Goal: Information Seeking & Learning: Understand process/instructions

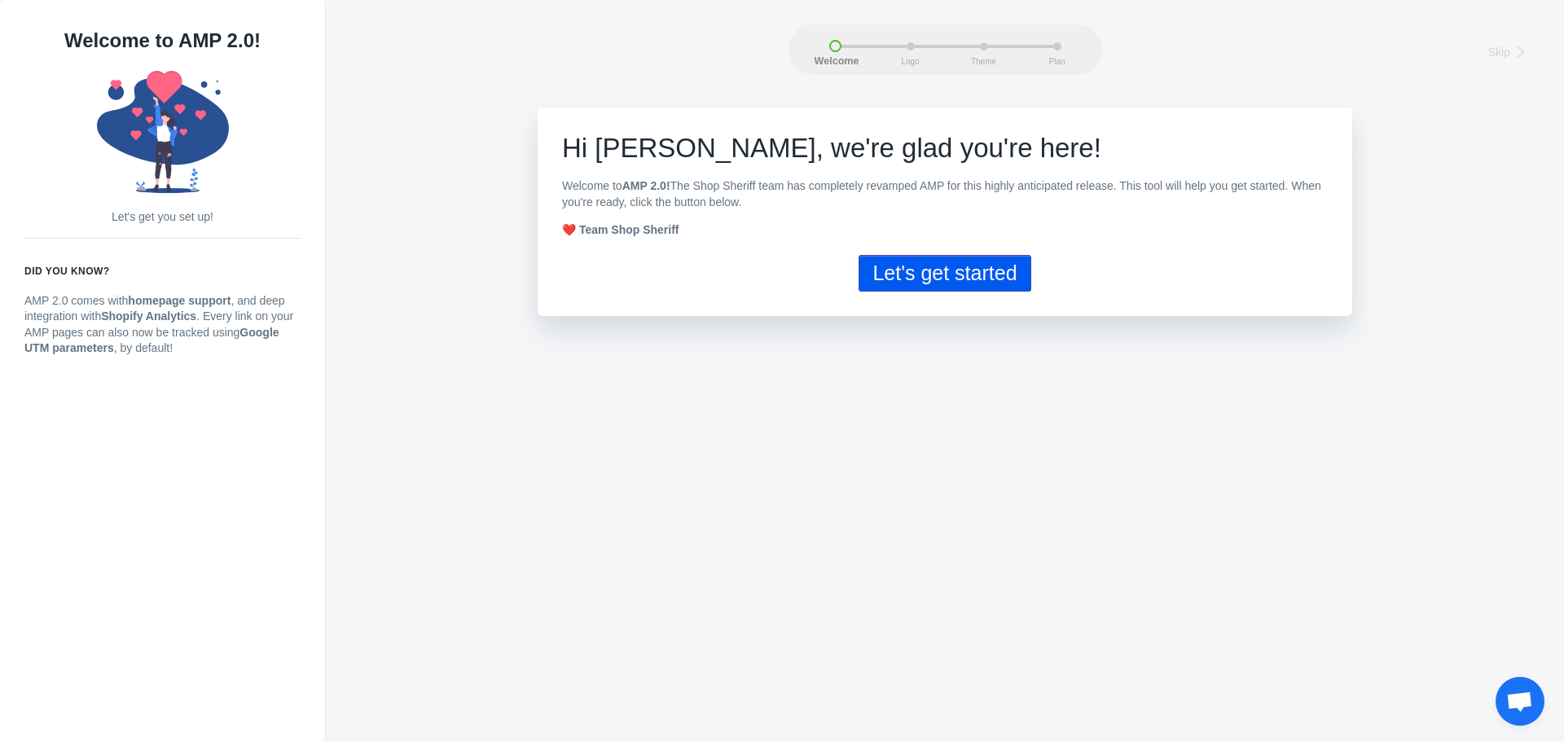
drag, startPoint x: 960, startPoint y: 281, endPoint x: 958, endPoint y: 367, distance: 86.3
click at [960, 282] on button "Let's get started" at bounding box center [944, 273] width 172 height 37
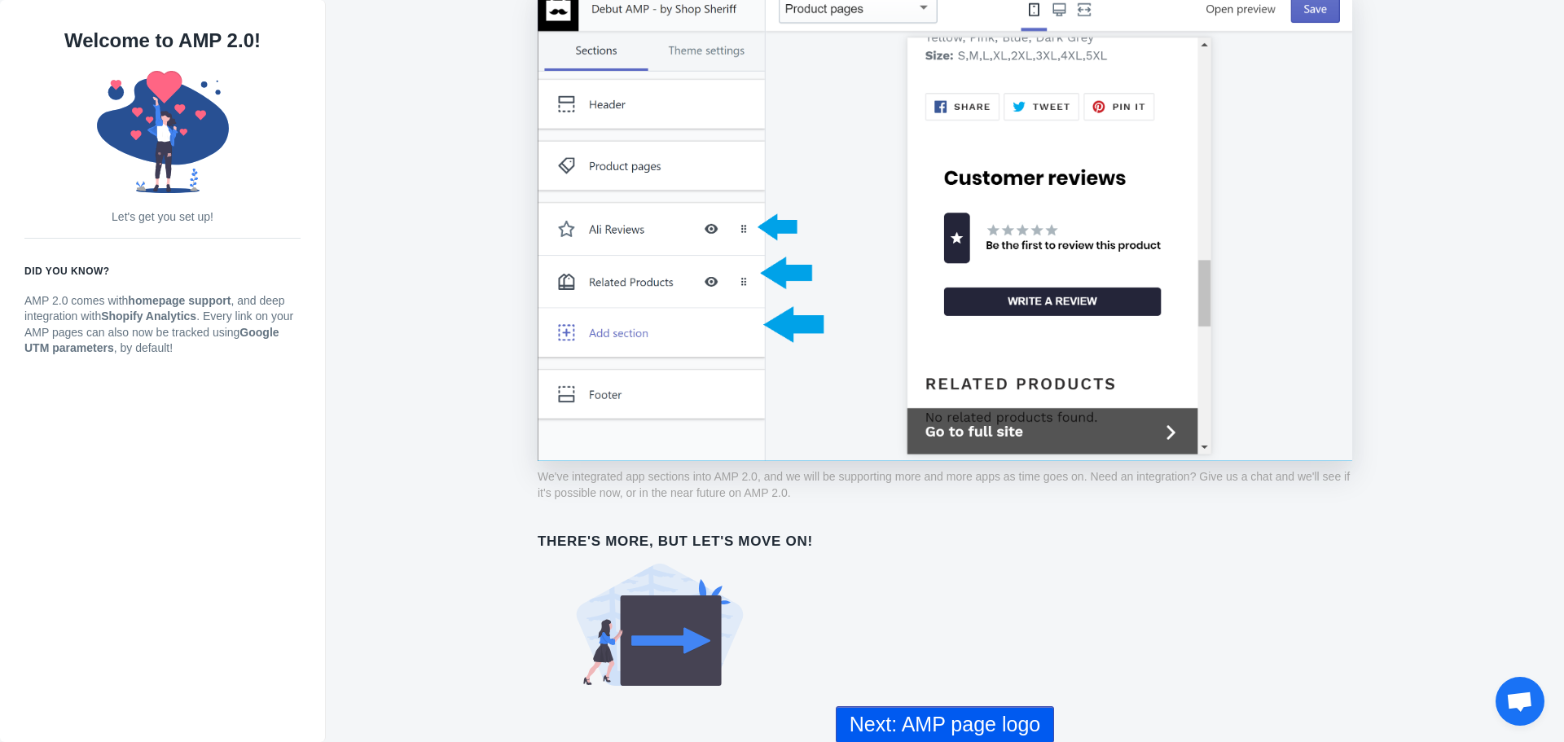
scroll to position [1160, 0]
click at [979, 717] on button "Next: AMP page logo" at bounding box center [945, 723] width 218 height 37
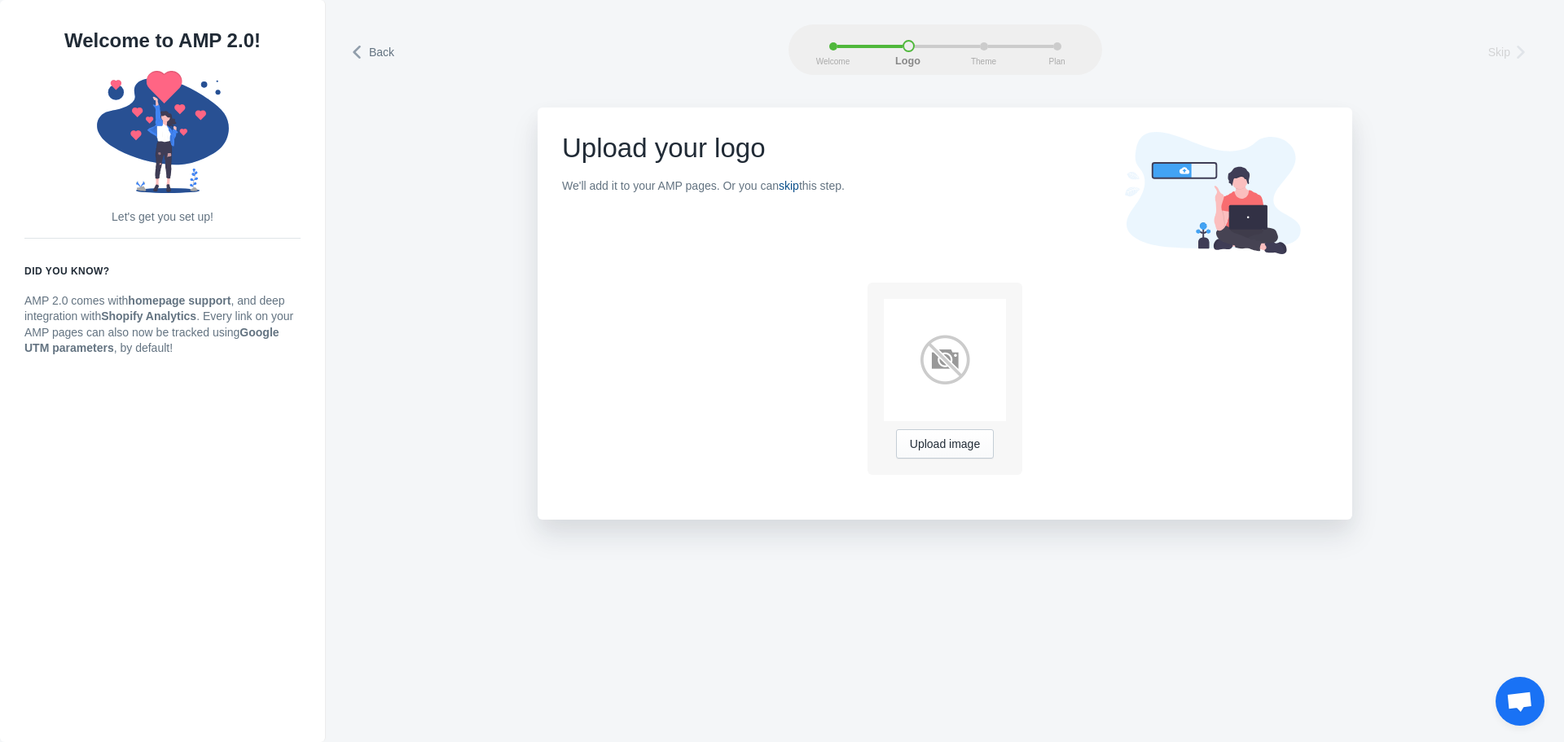
click at [788, 186] on link "skip" at bounding box center [789, 185] width 20 height 13
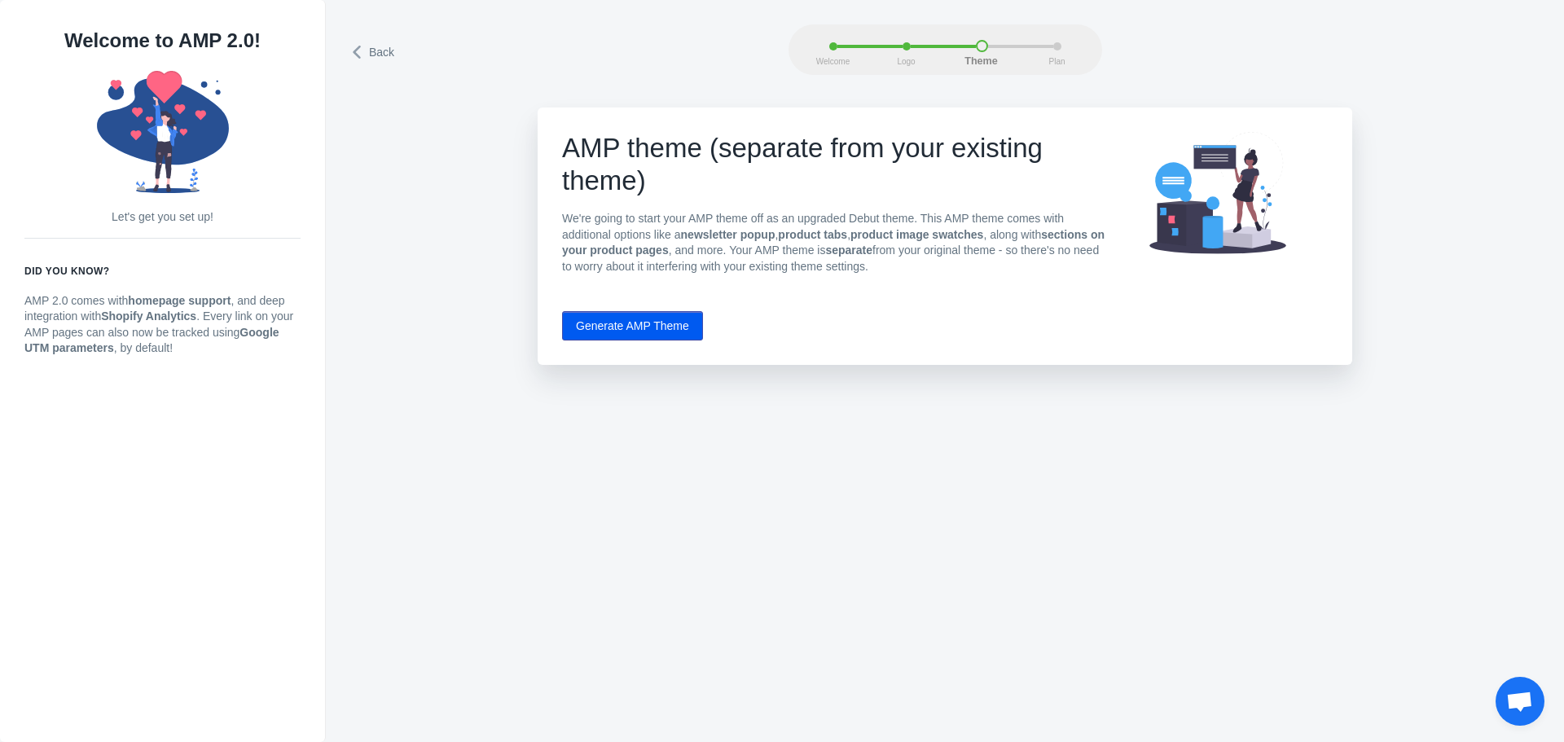
click at [1537, 705] on span "Ouvrir le chat" at bounding box center [1519, 701] width 49 height 49
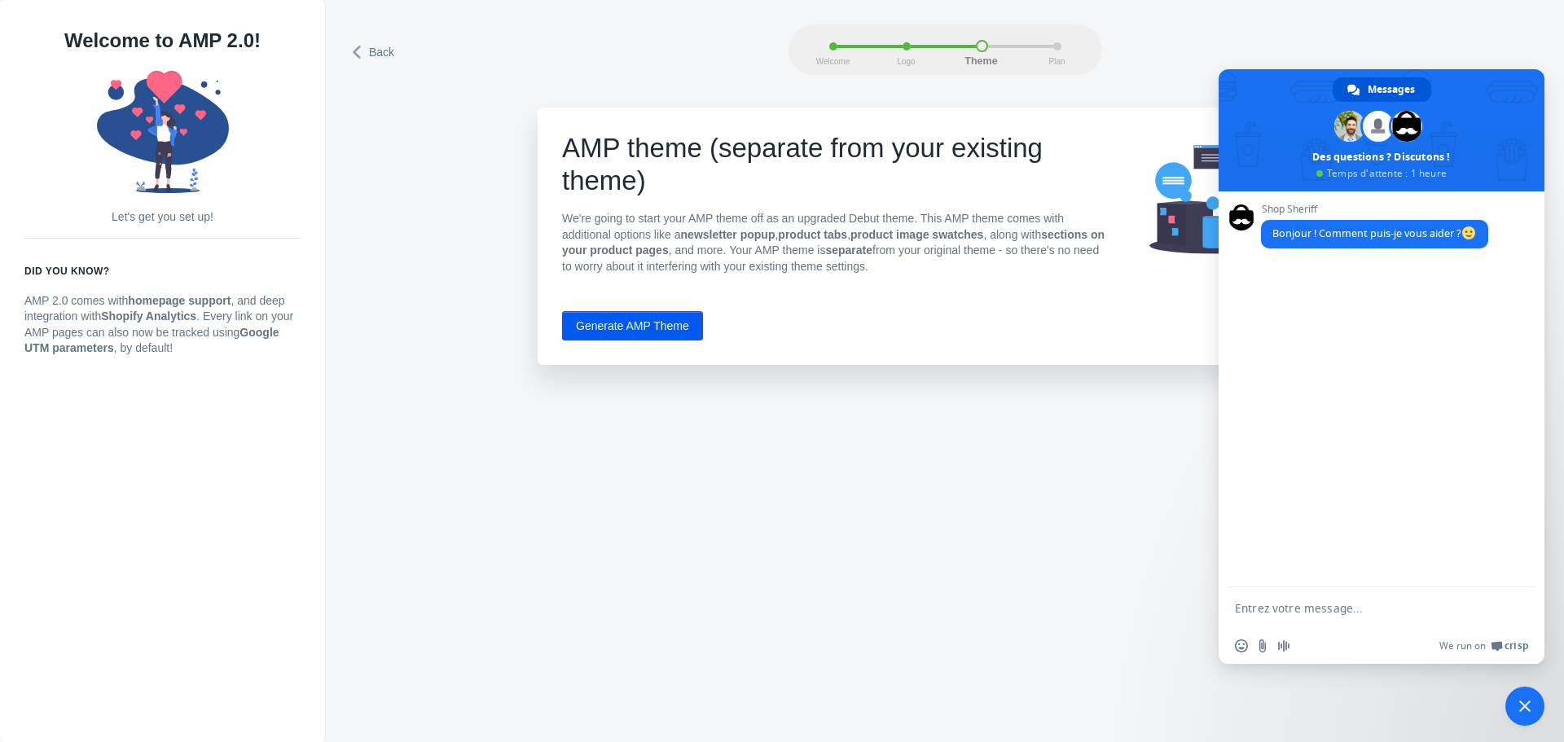
click at [1515, 697] on span "Fermer le chat" at bounding box center [1524, 705] width 39 height 39
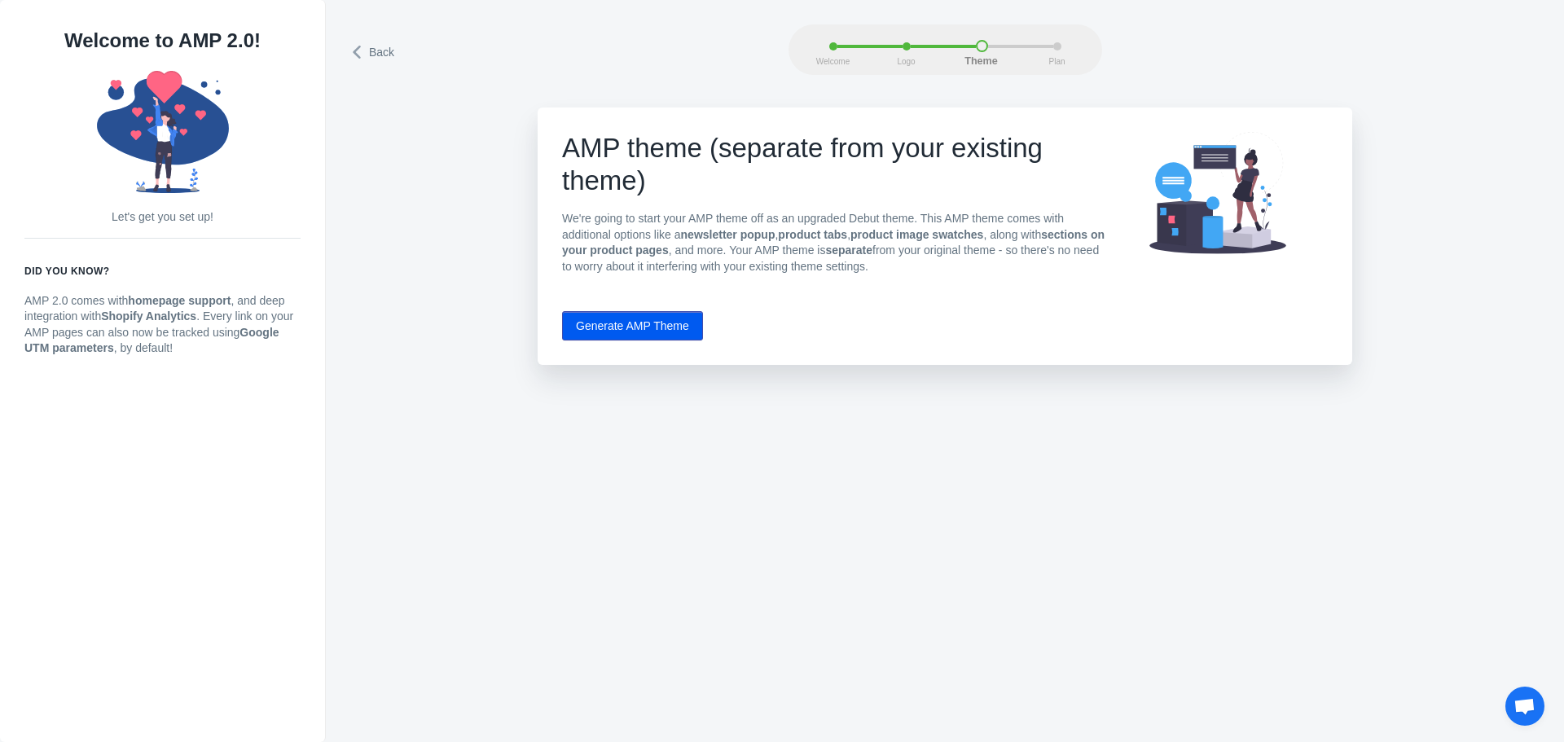
click at [663, 331] on button "Generate AMP Theme" at bounding box center [632, 325] width 141 height 29
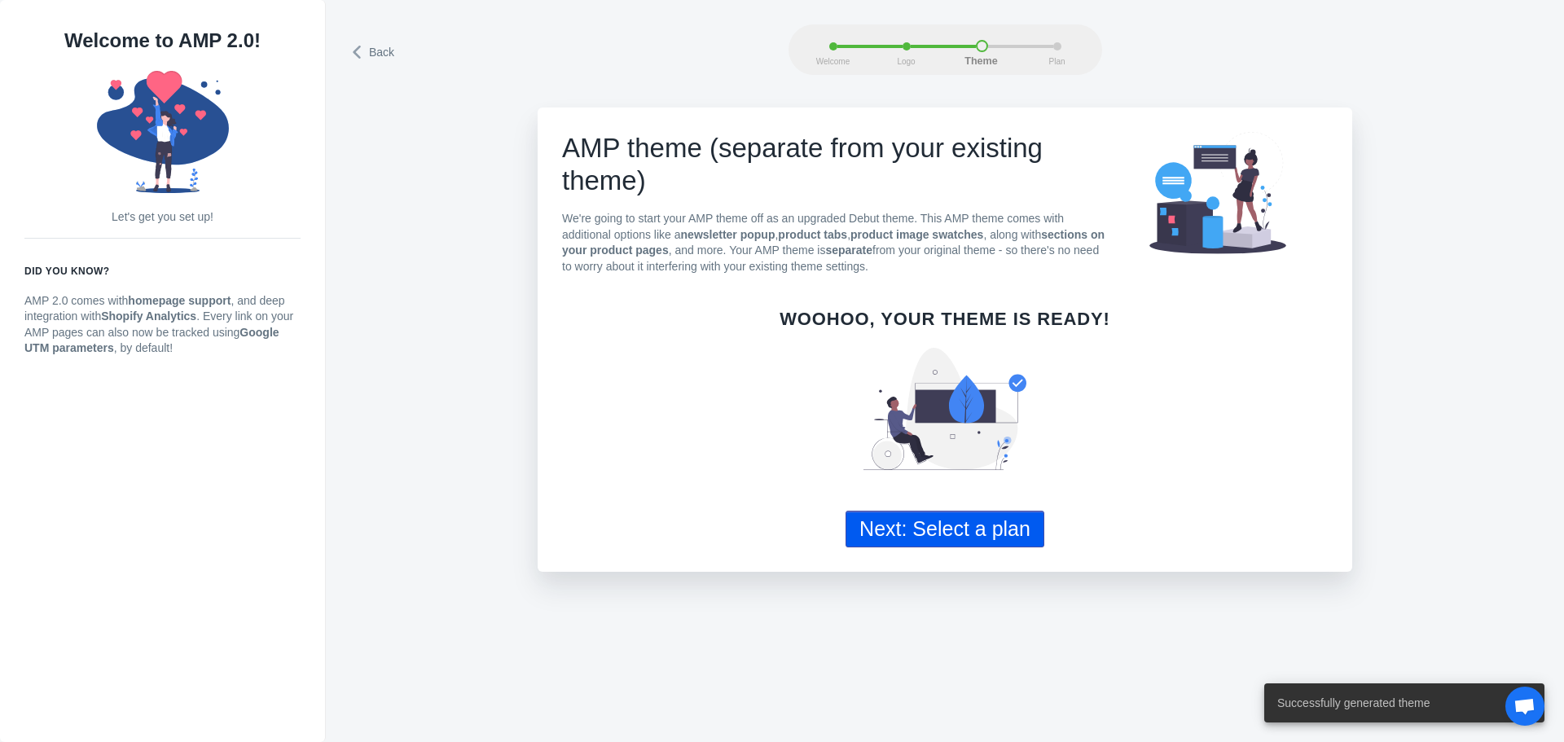
click at [954, 540] on button "Next: Select a plan" at bounding box center [944, 529] width 199 height 37
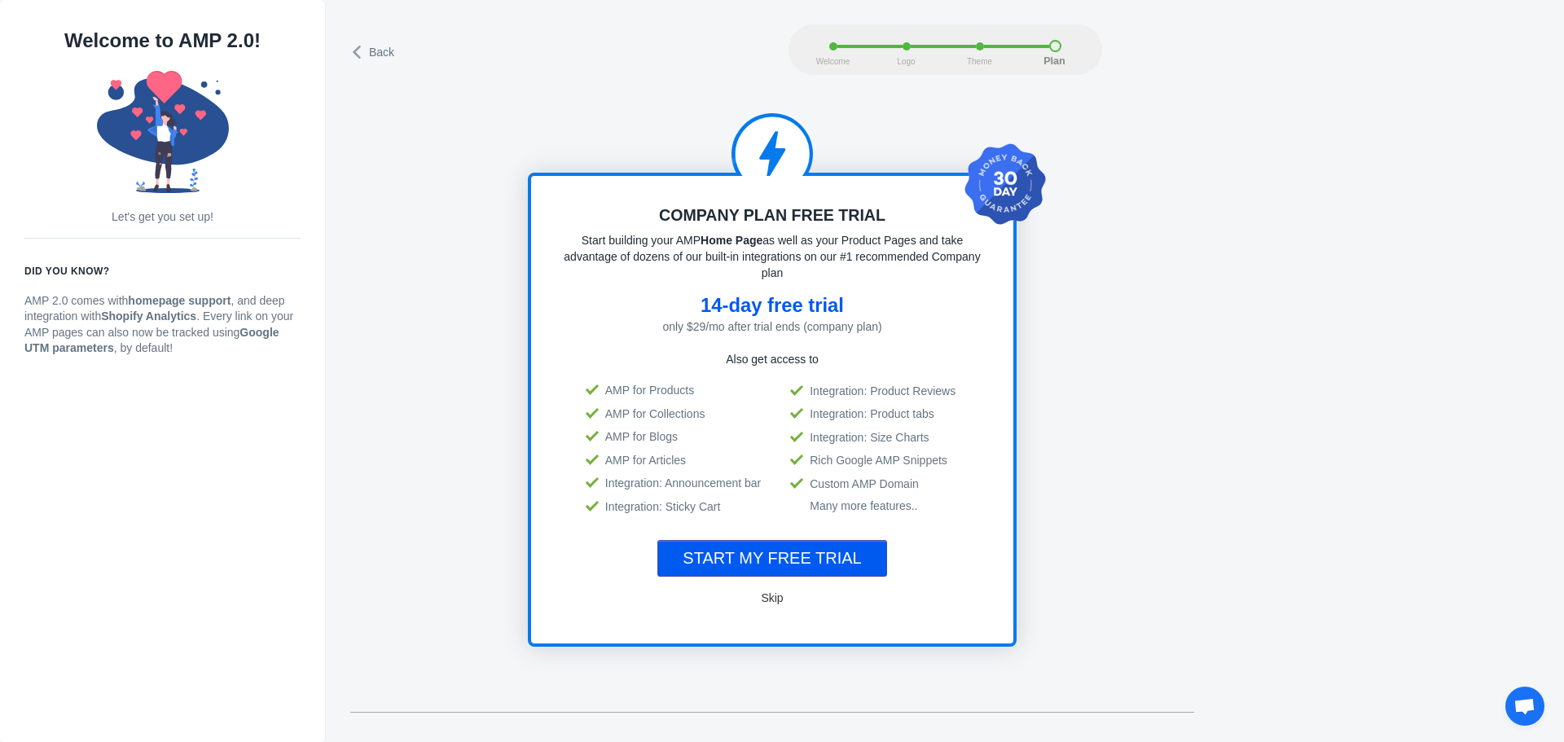
click at [774, 600] on span "Skip" at bounding box center [772, 597] width 22 height 13
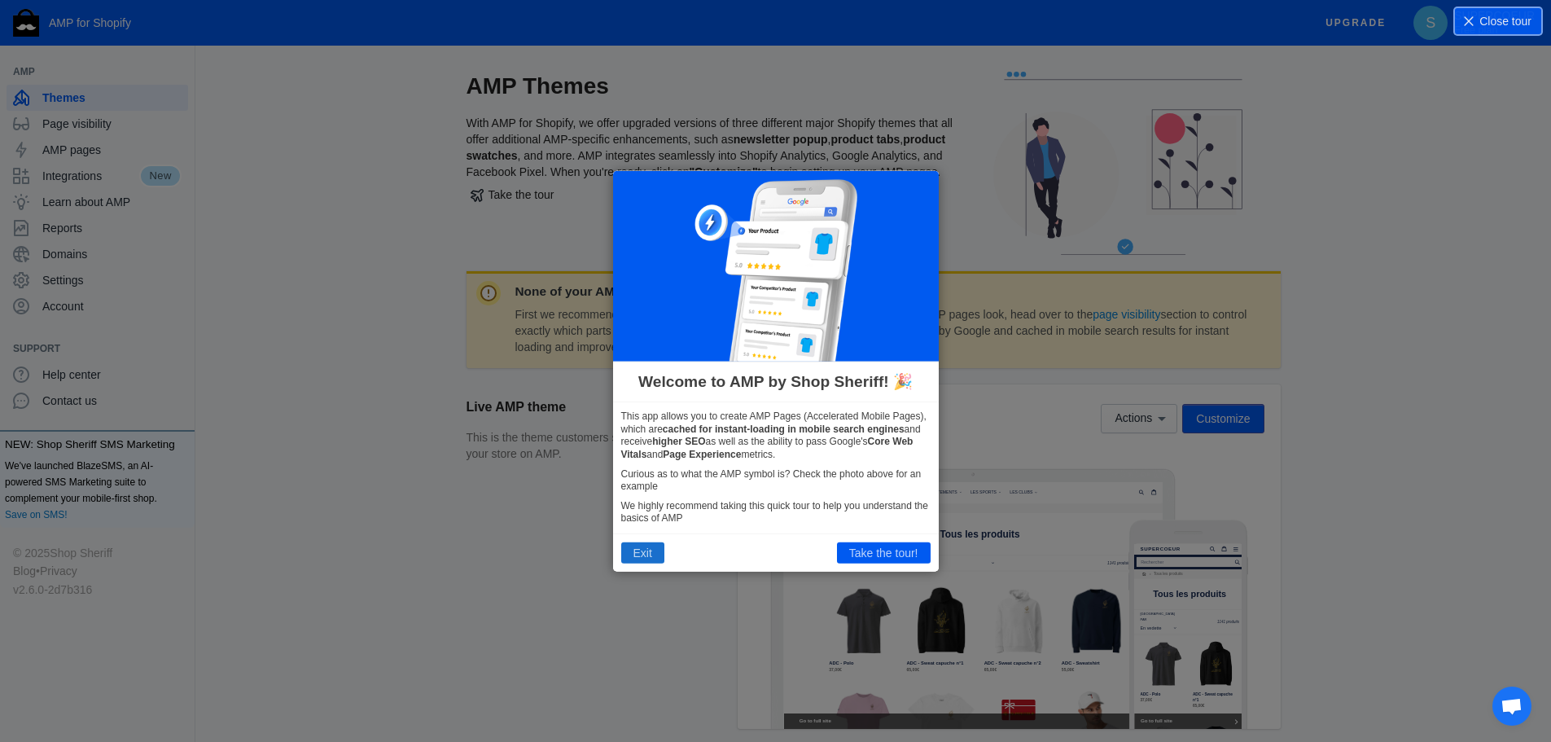
click at [629, 550] on button "Exit" at bounding box center [642, 552] width 43 height 21
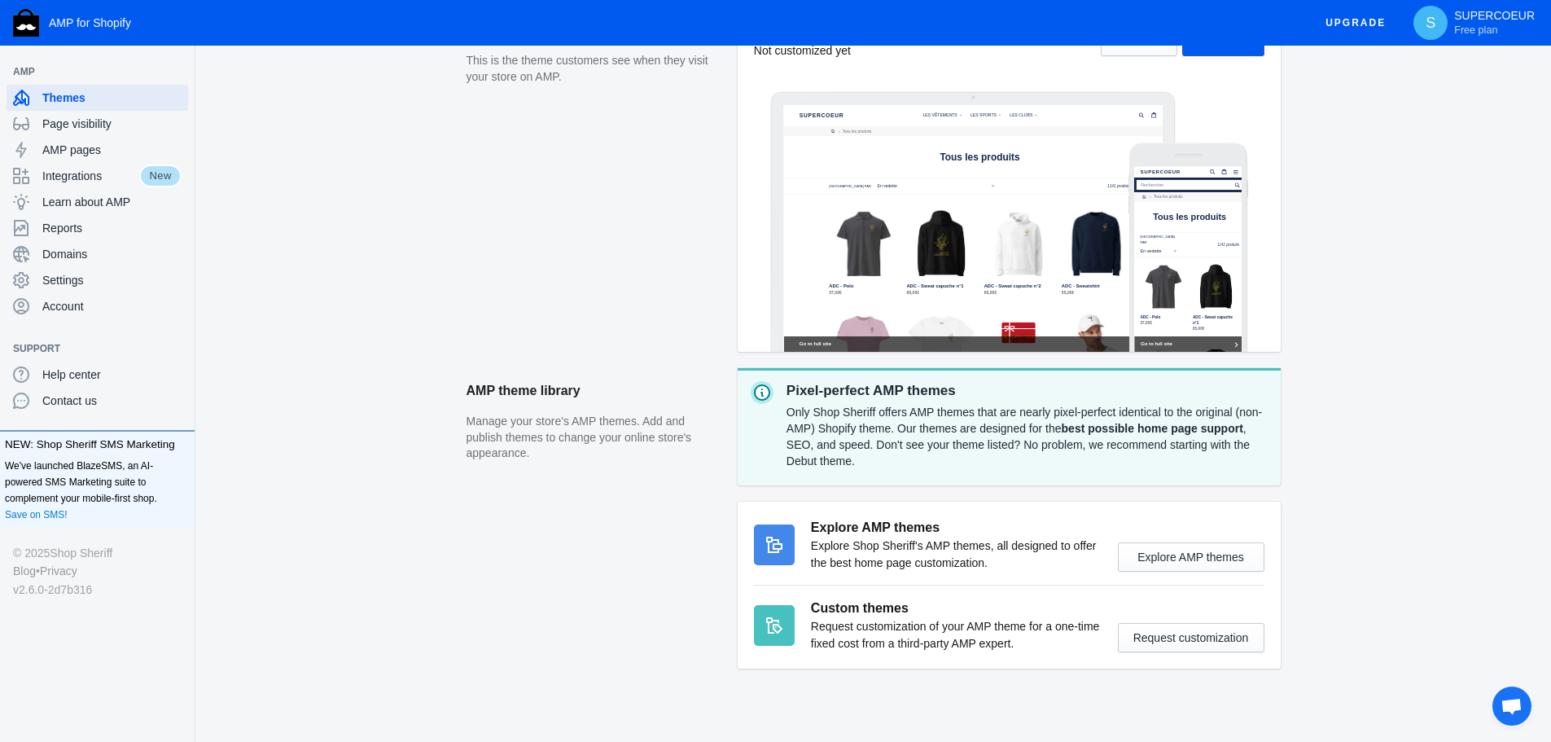
scroll to position [395, 0]
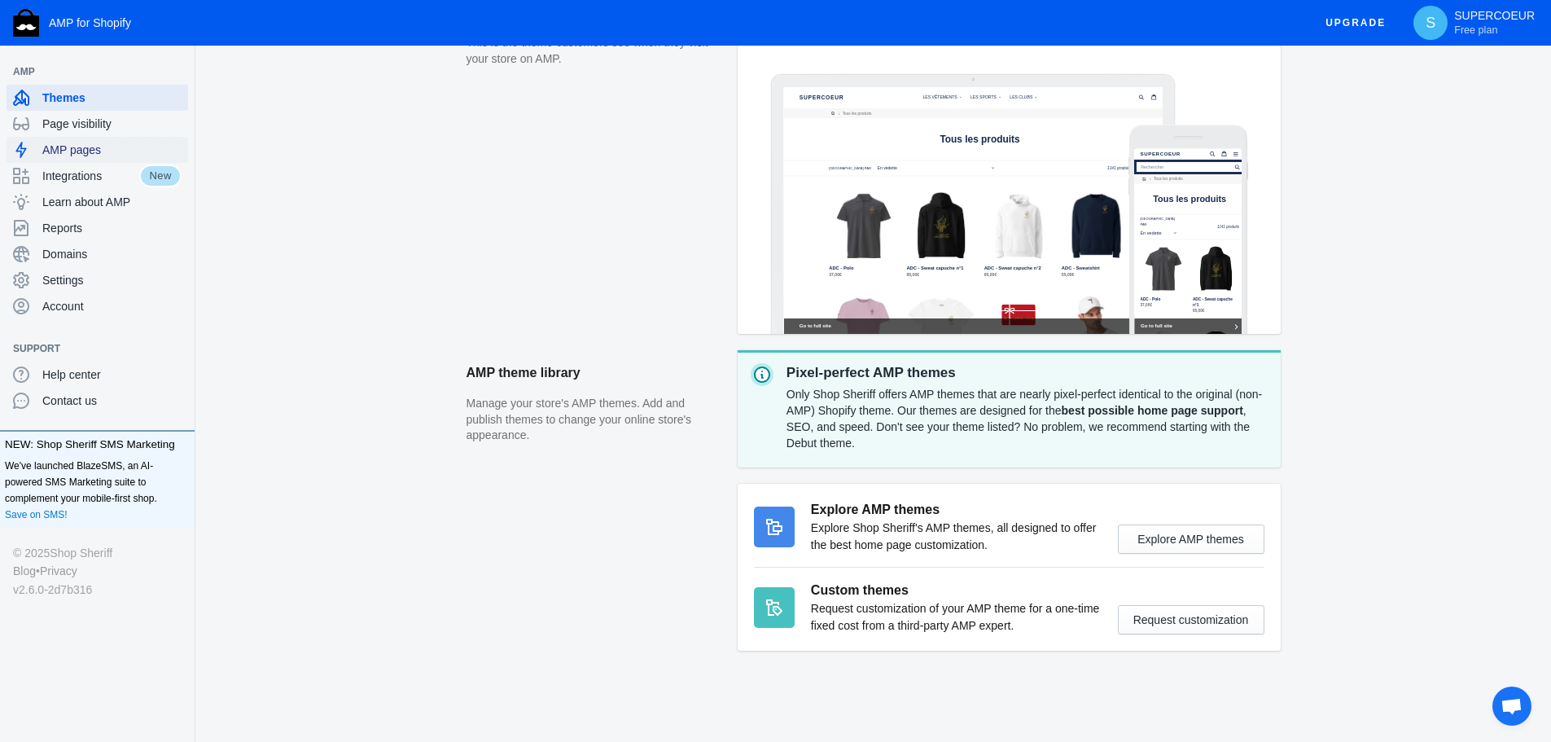
click at [72, 150] on span "AMP pages" at bounding box center [111, 150] width 139 height 16
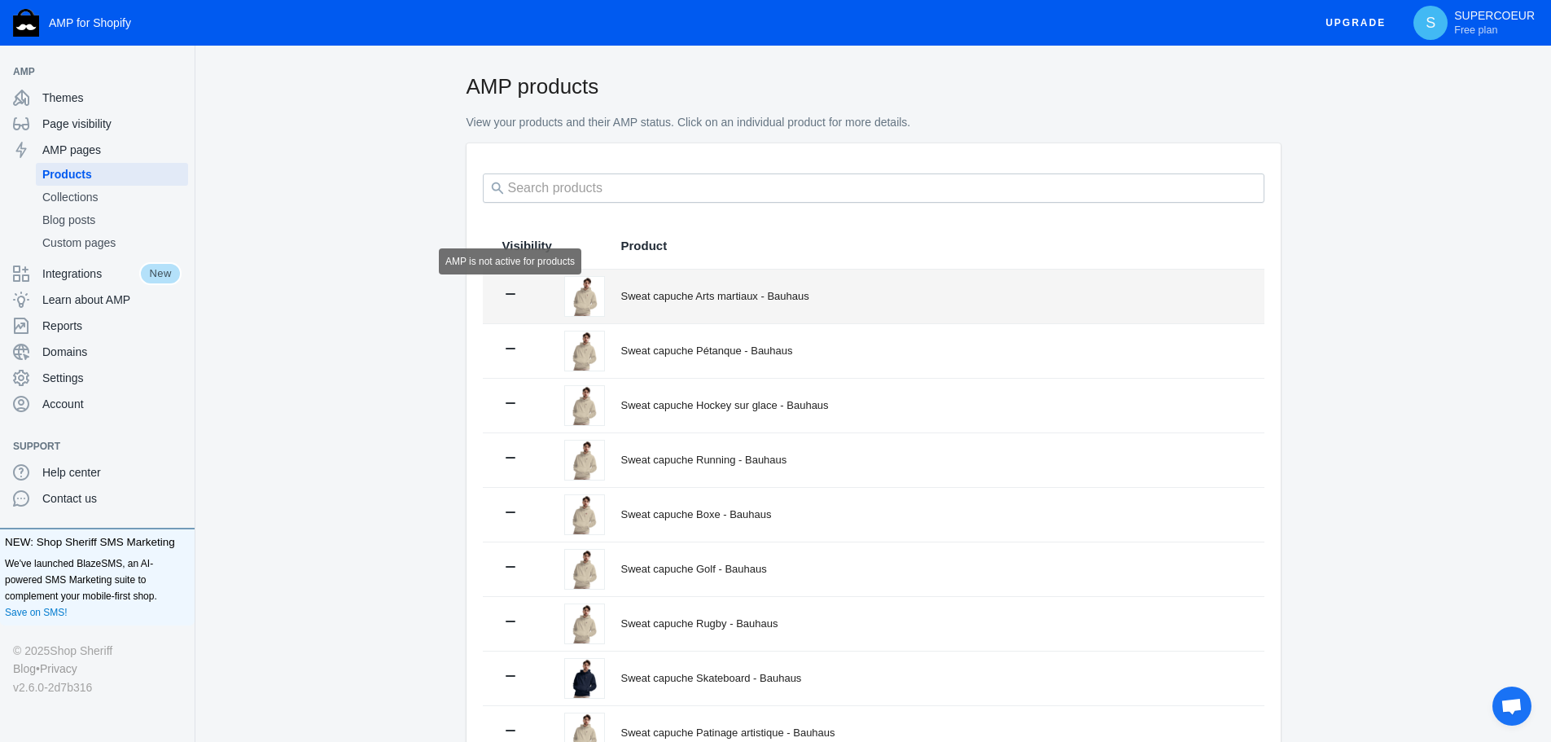
click at [514, 297] on icon at bounding box center [510, 294] width 16 height 16
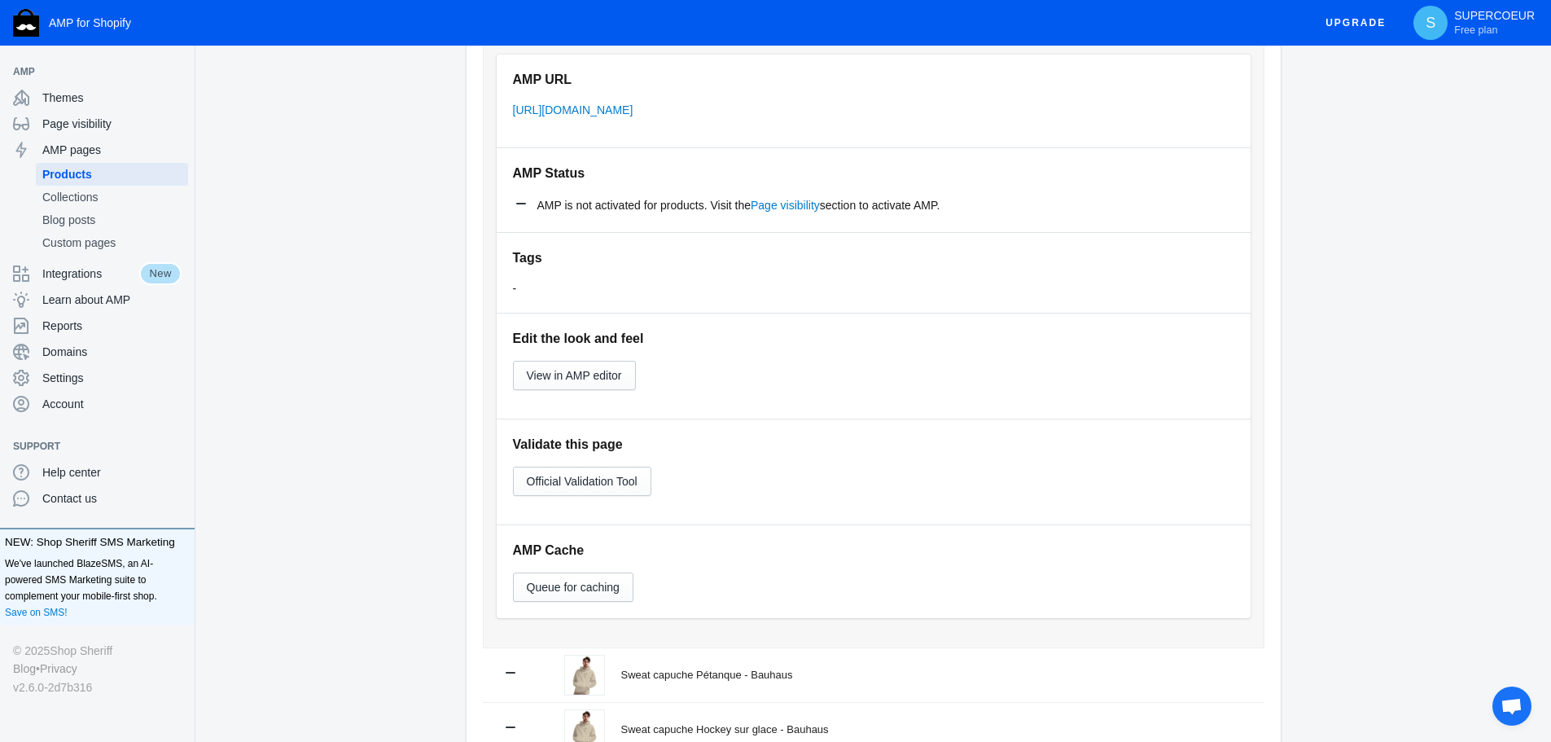
scroll to position [326, 0]
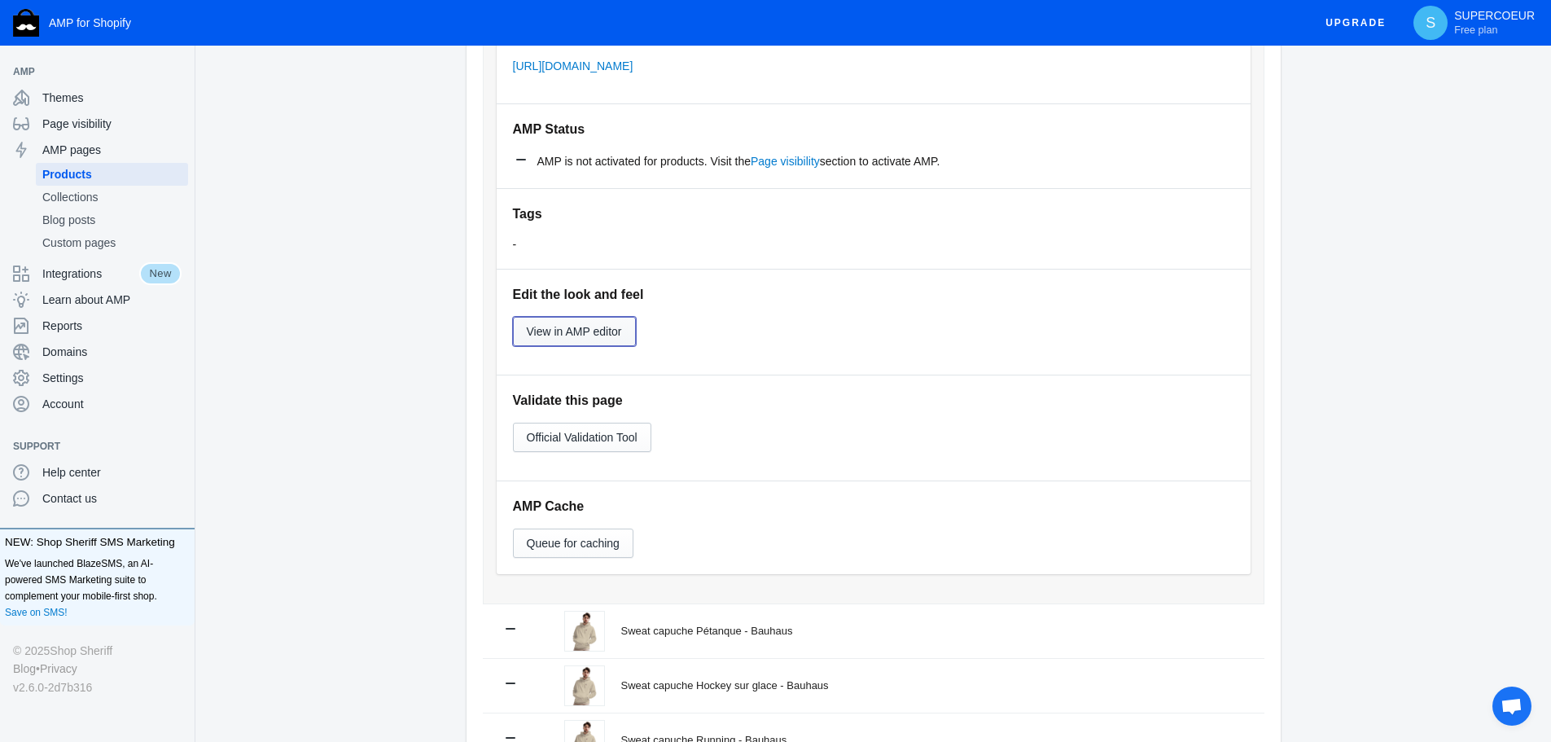
click at [577, 331] on span "View in AMP editor" at bounding box center [574, 331] width 95 height 13
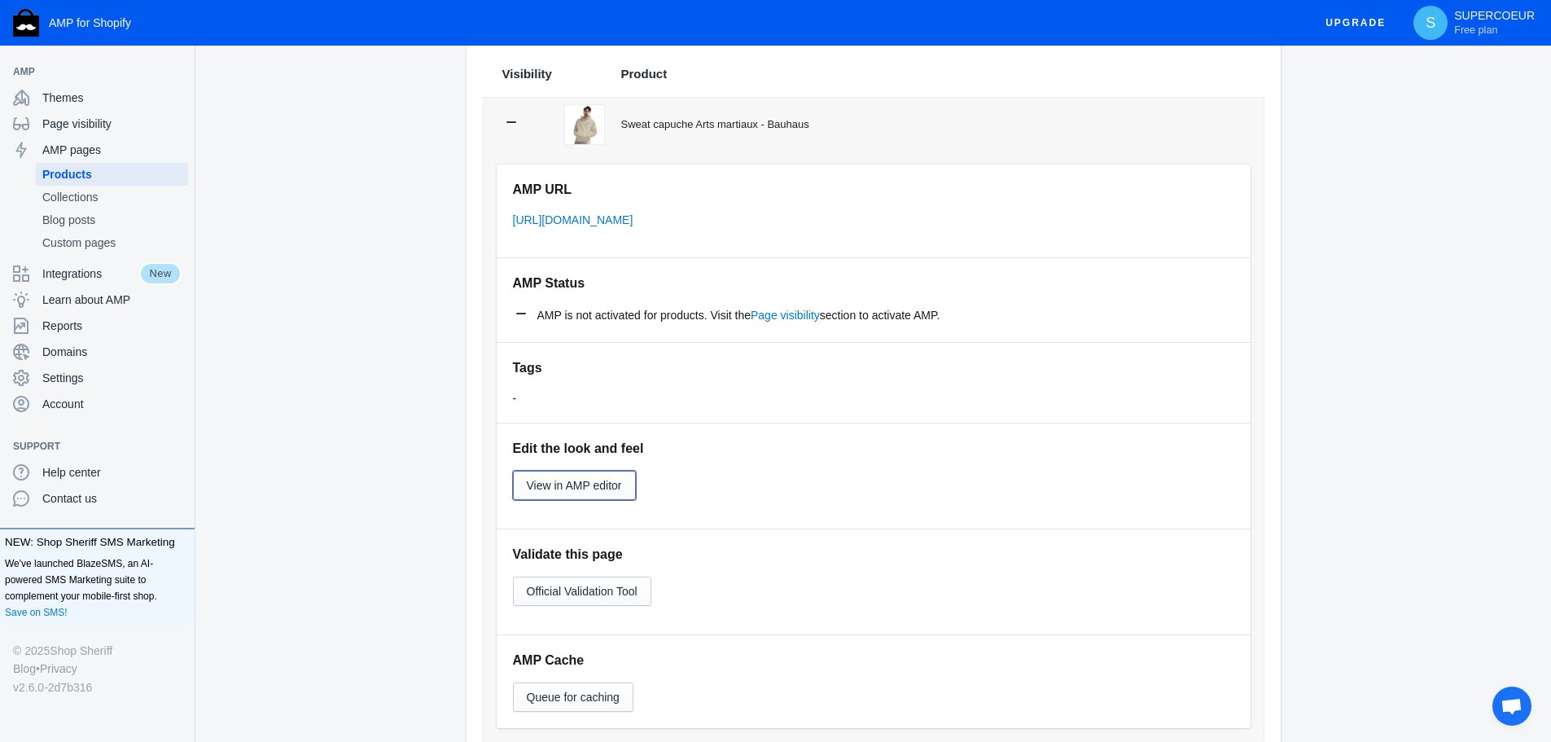
scroll to position [0, 0]
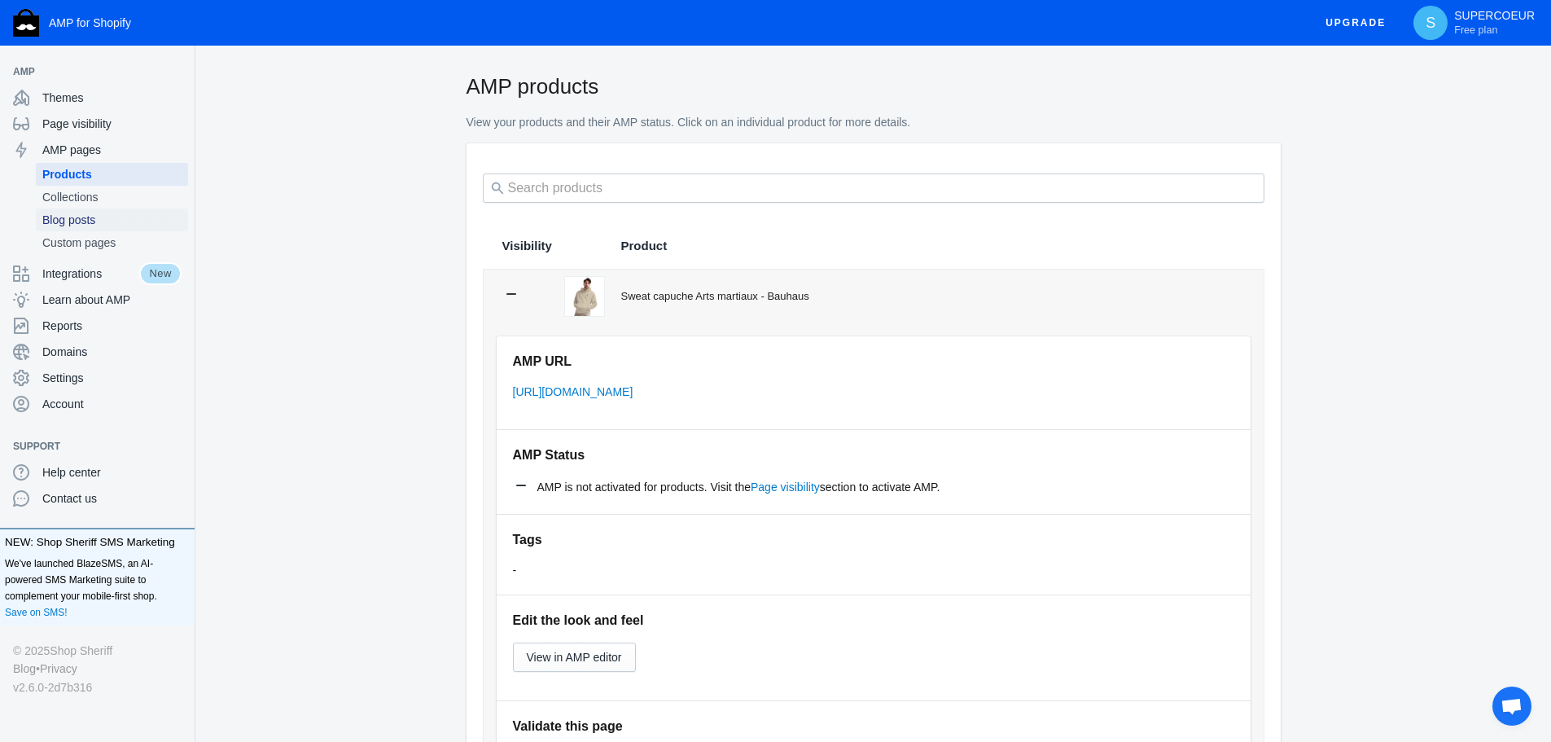
click at [94, 218] on span "Blog posts" at bounding box center [111, 220] width 139 height 16
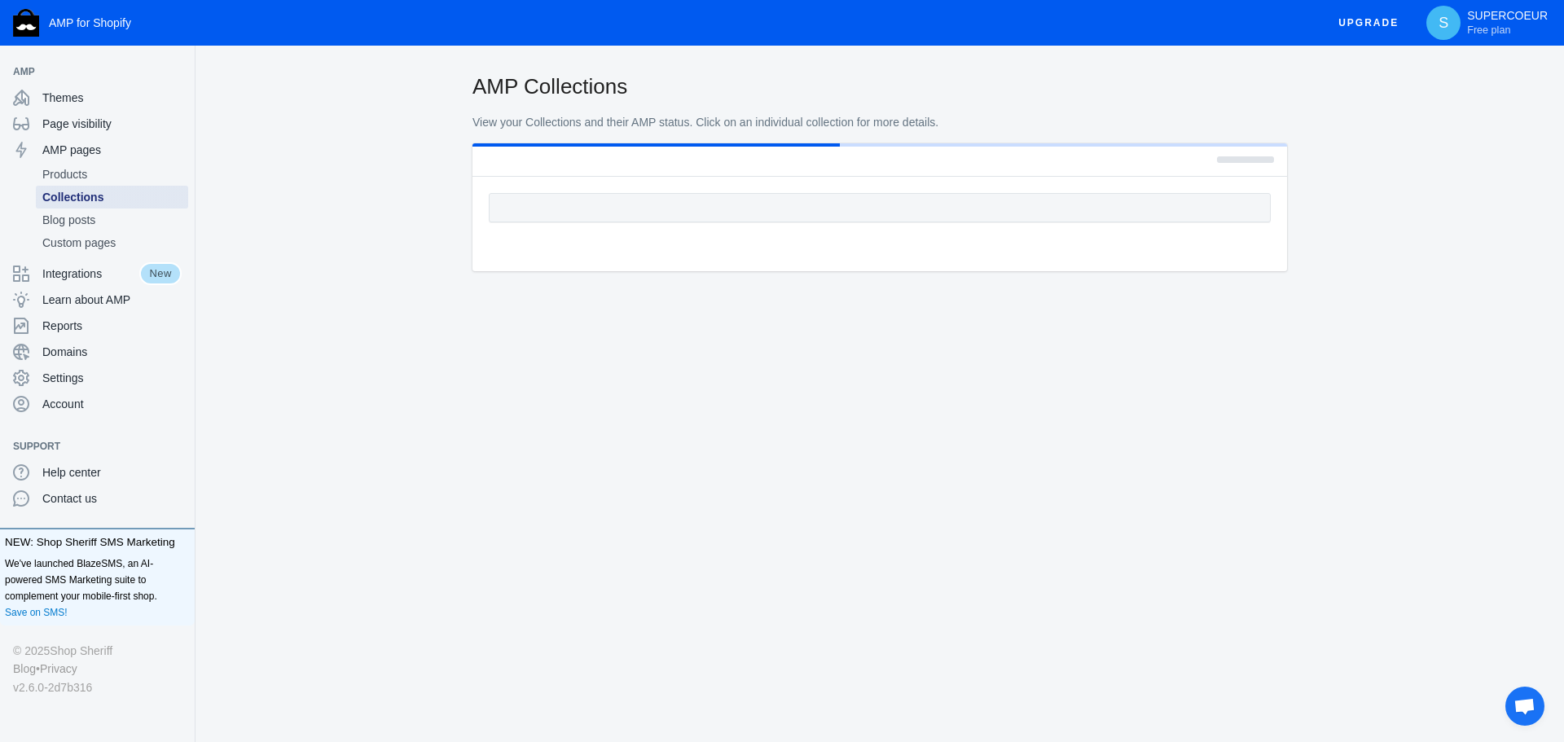
click at [90, 200] on span "Collections" at bounding box center [111, 197] width 139 height 16
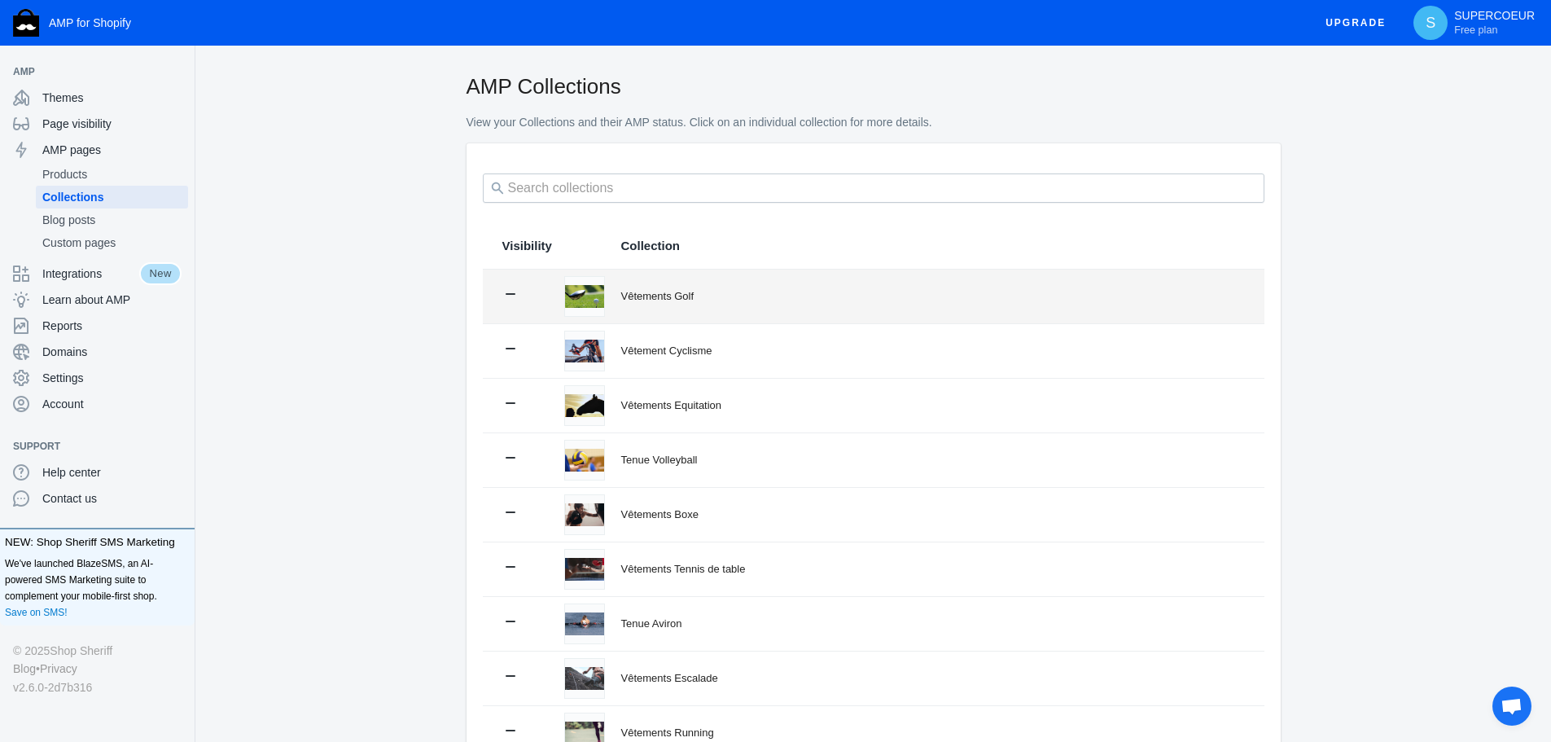
click at [646, 297] on div "Vêtements Golf" at bounding box center [933, 296] width 624 height 16
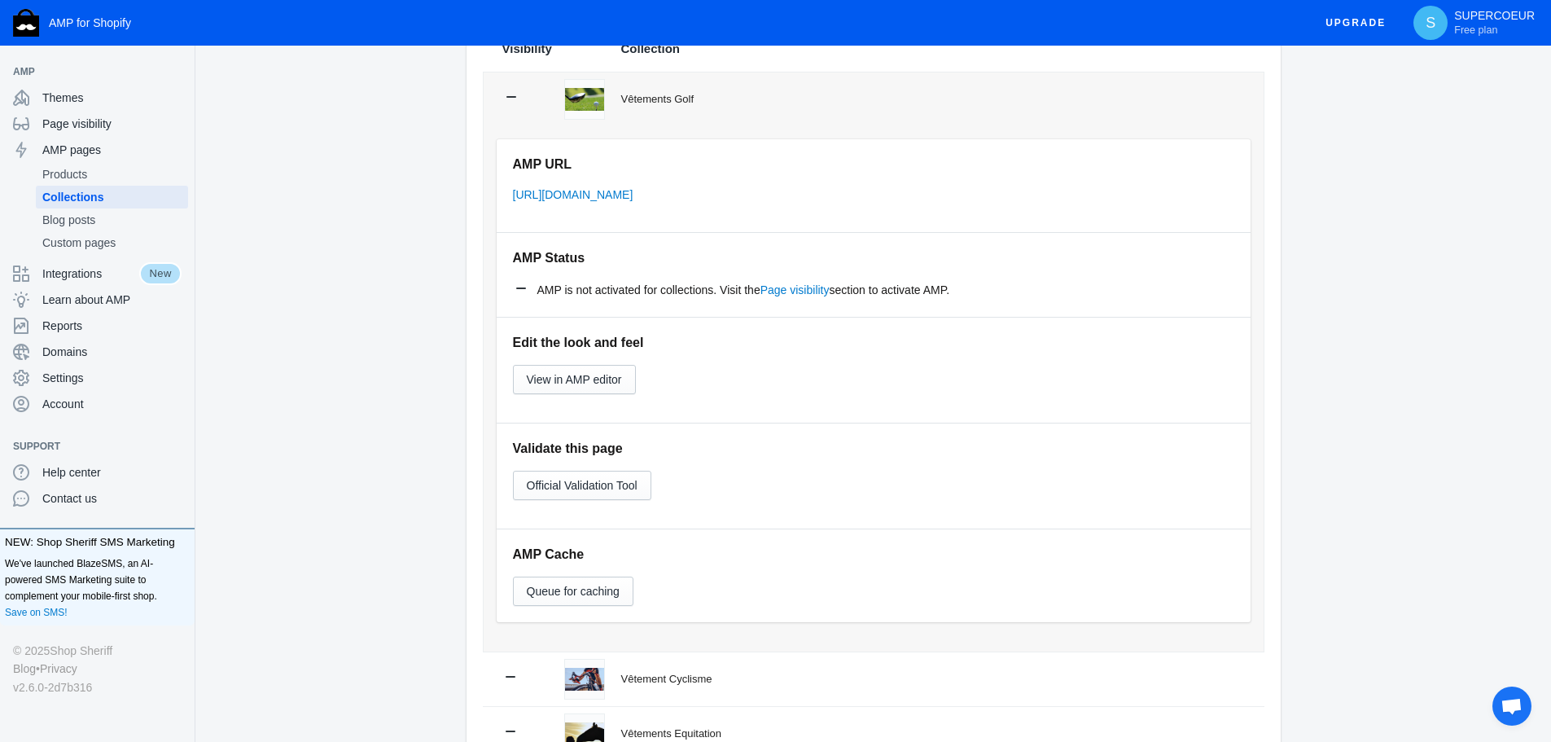
scroll to position [244, 0]
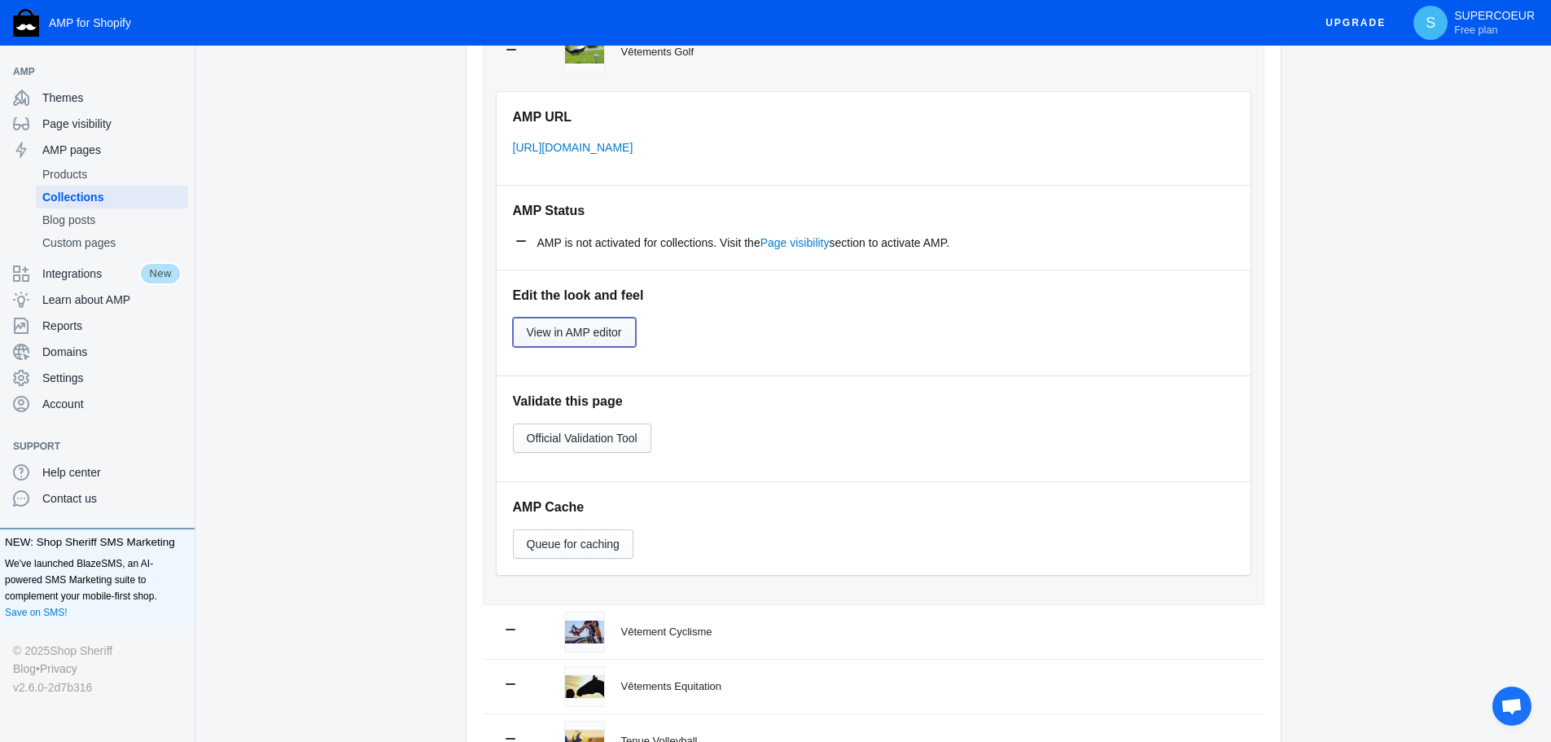
click at [612, 321] on button "View in AMP editor" at bounding box center [574, 332] width 123 height 29
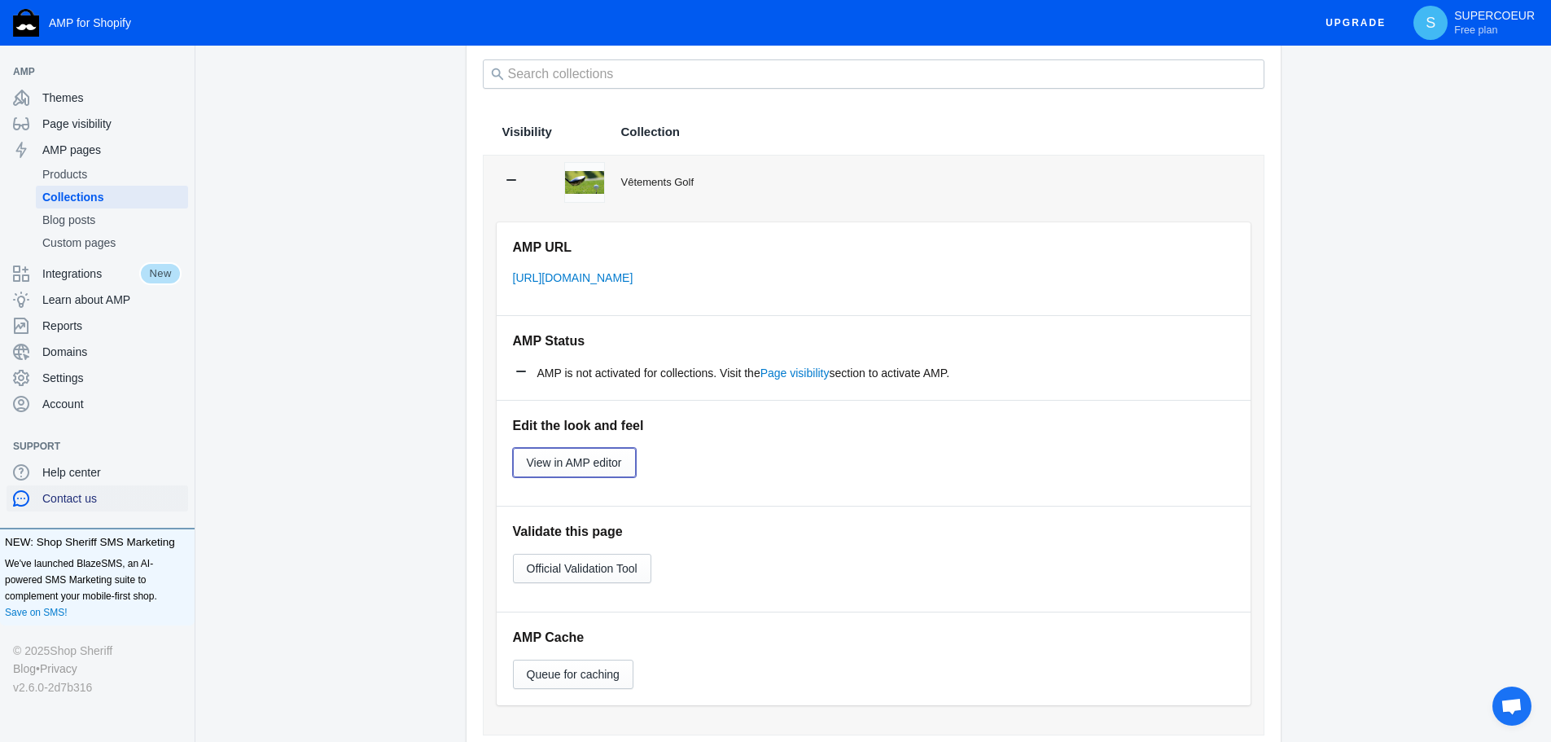
scroll to position [0, 0]
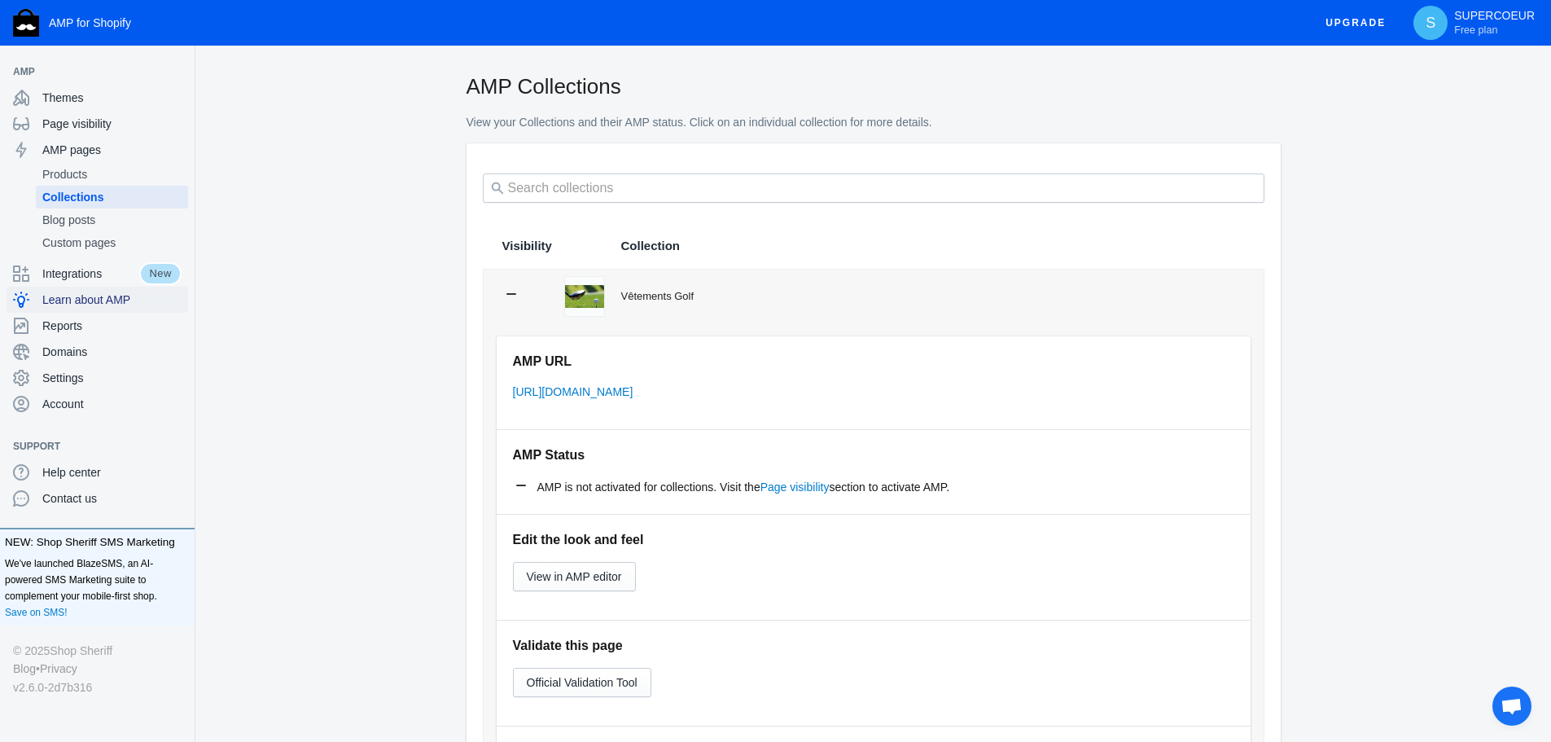
click at [103, 305] on span "Learn about AMP" at bounding box center [111, 300] width 139 height 16
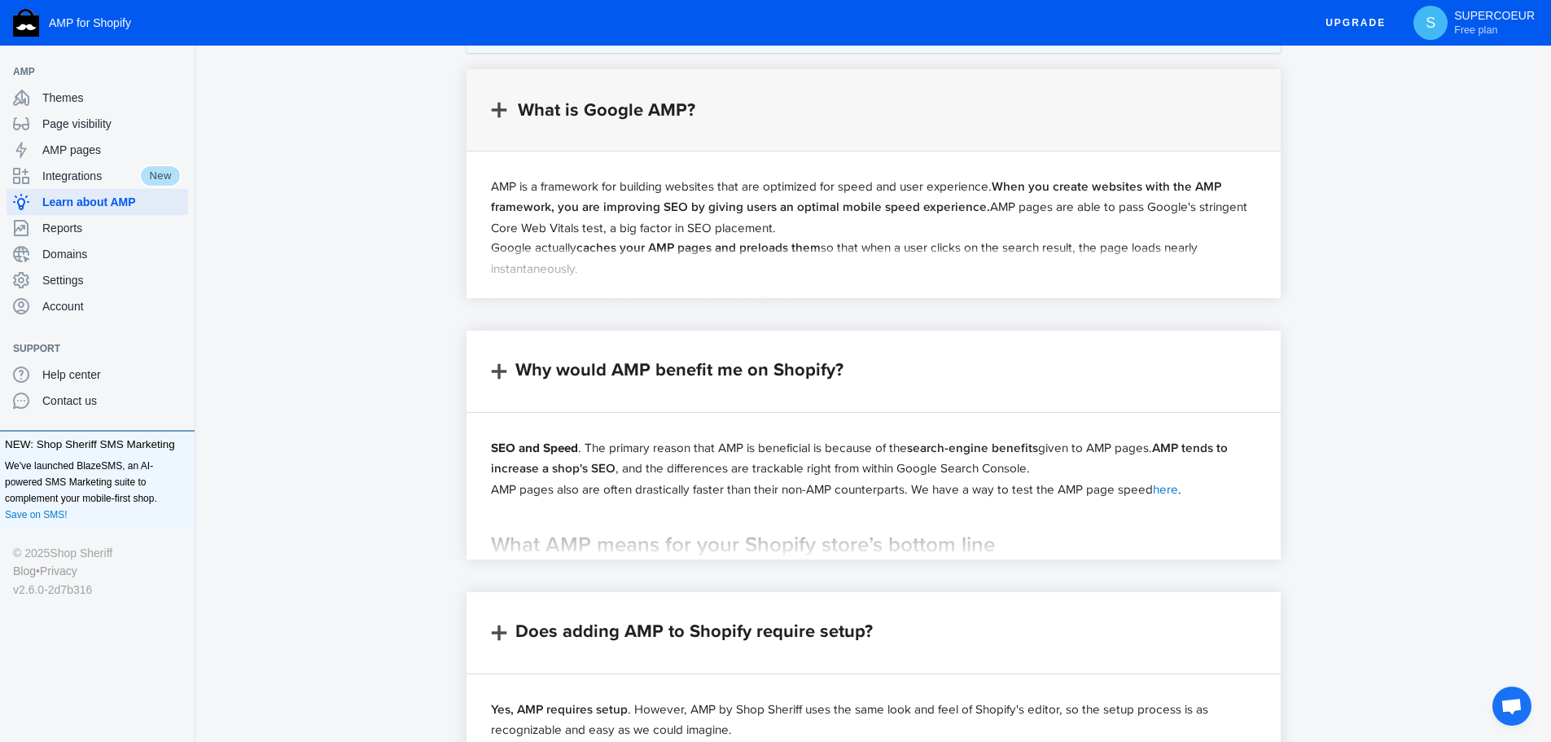
scroll to position [326, 0]
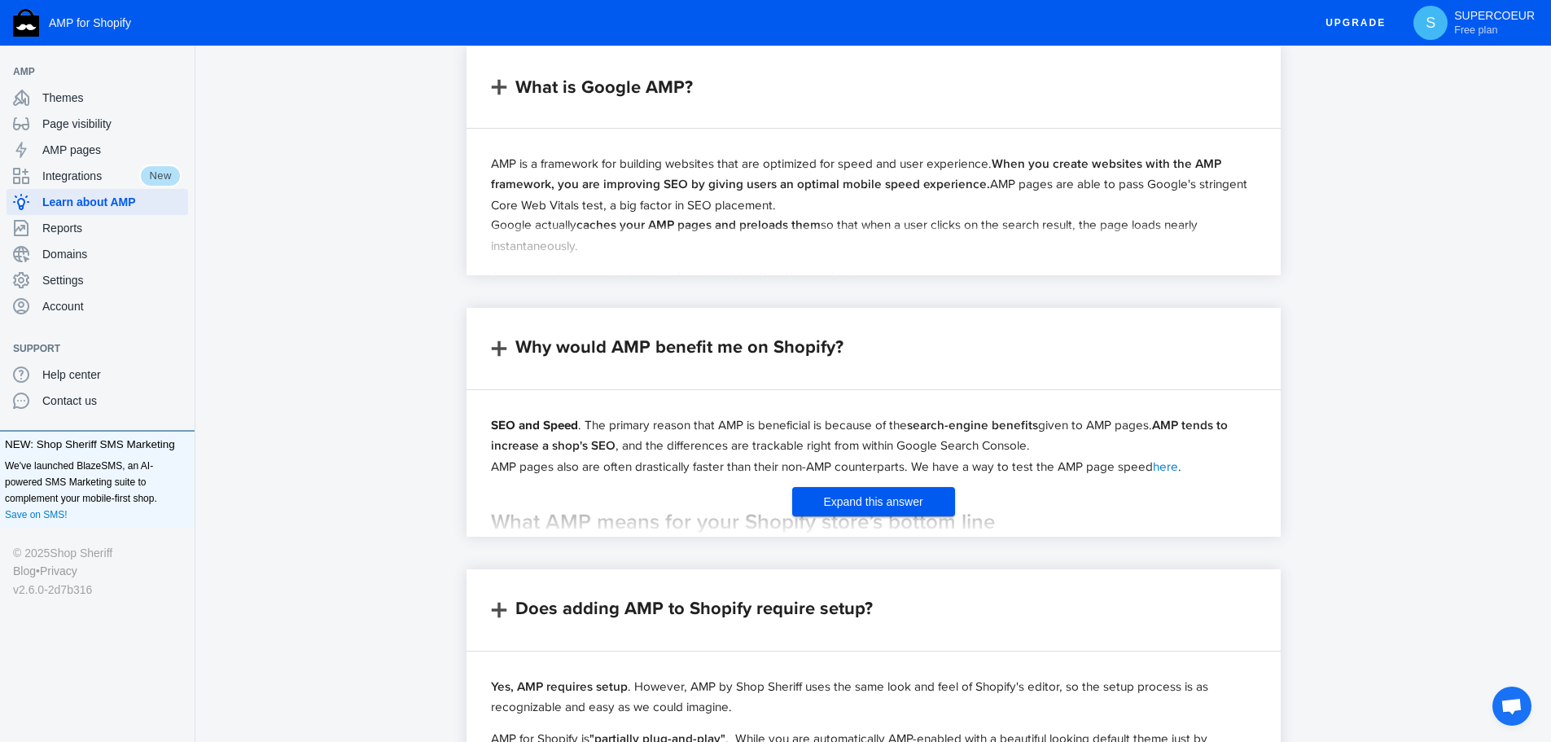
click at [814, 493] on button "Expand this answer" at bounding box center [873, 501] width 163 height 29
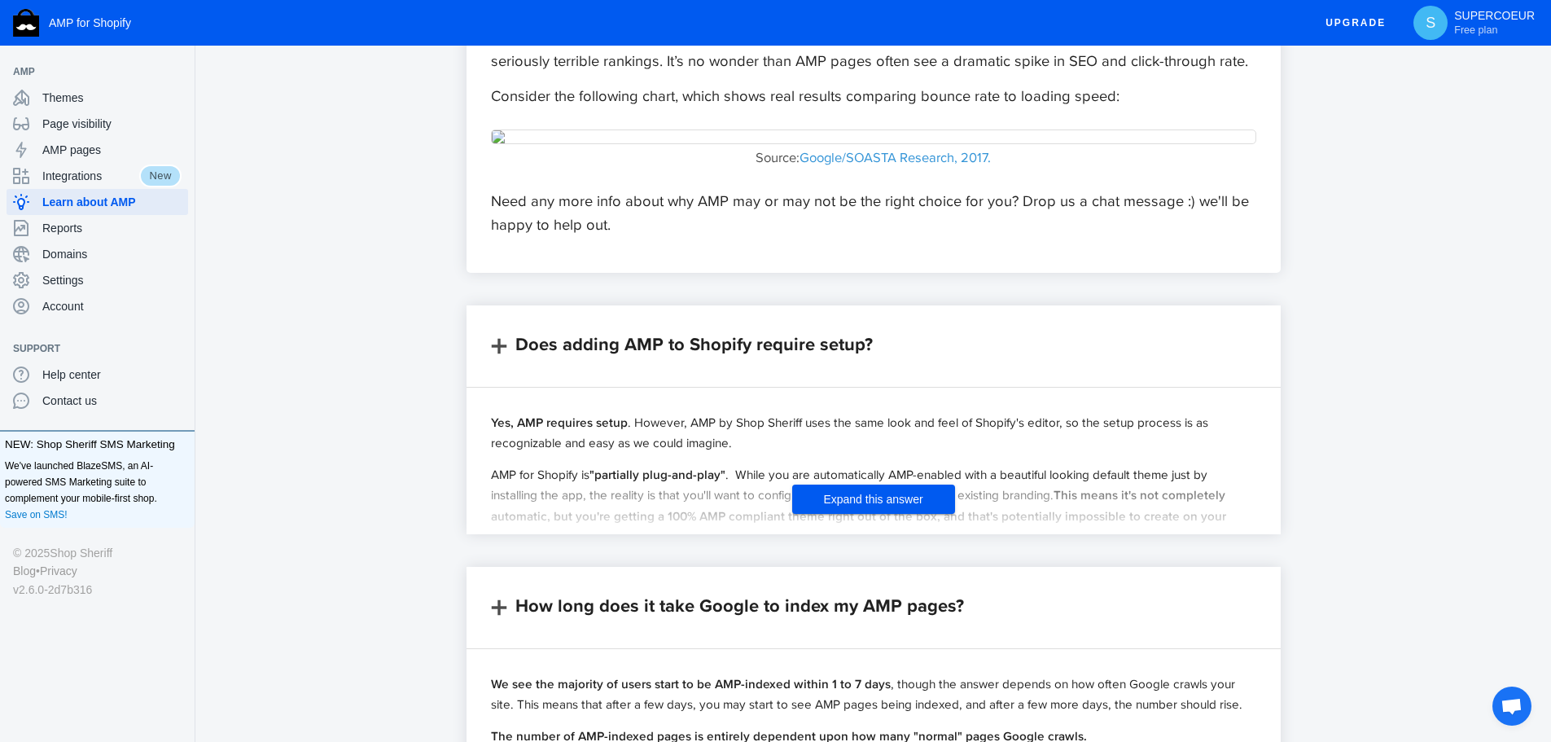
scroll to position [2362, 0]
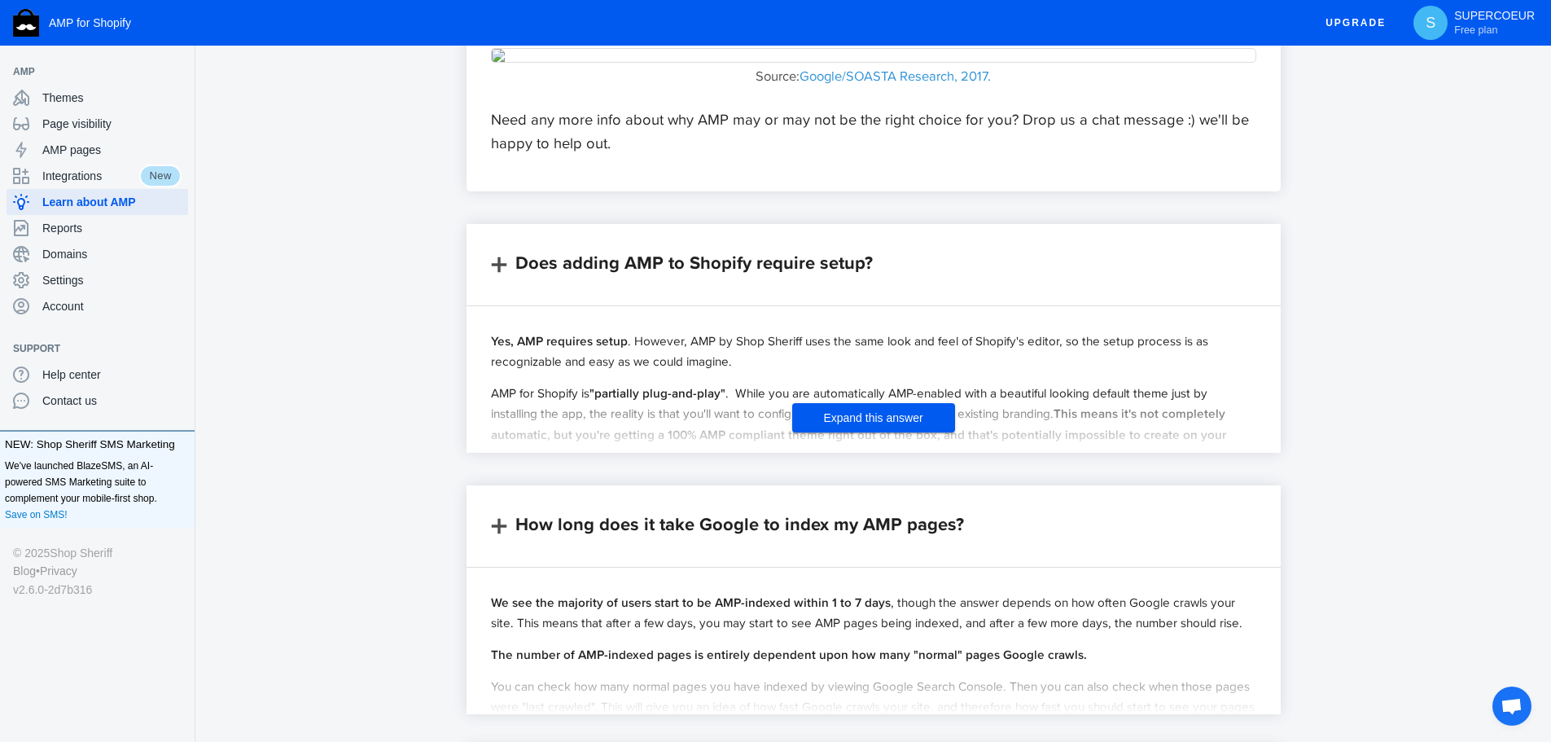
click at [814, 423] on button "Expand this answer" at bounding box center [873, 417] width 163 height 29
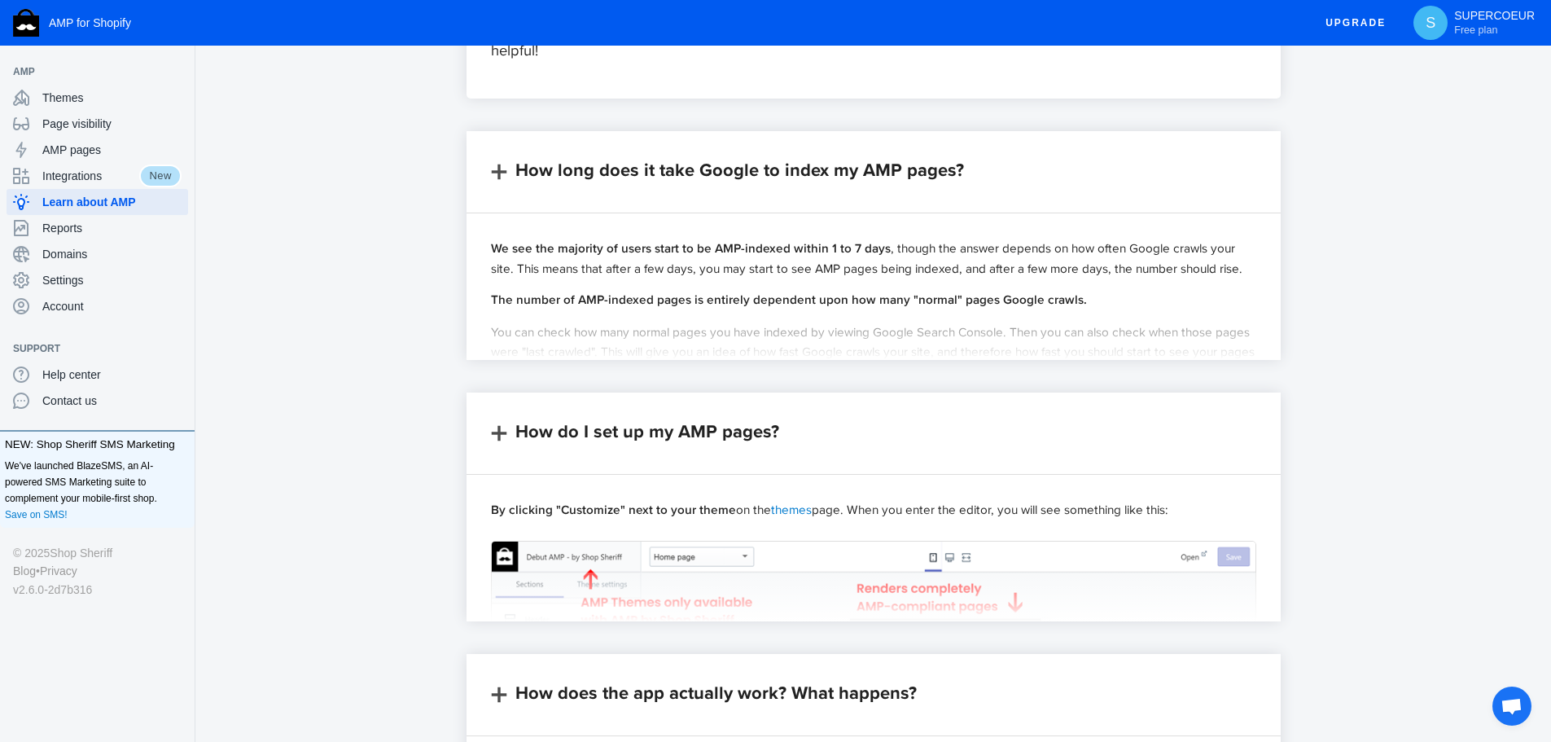
scroll to position [3990, 0]
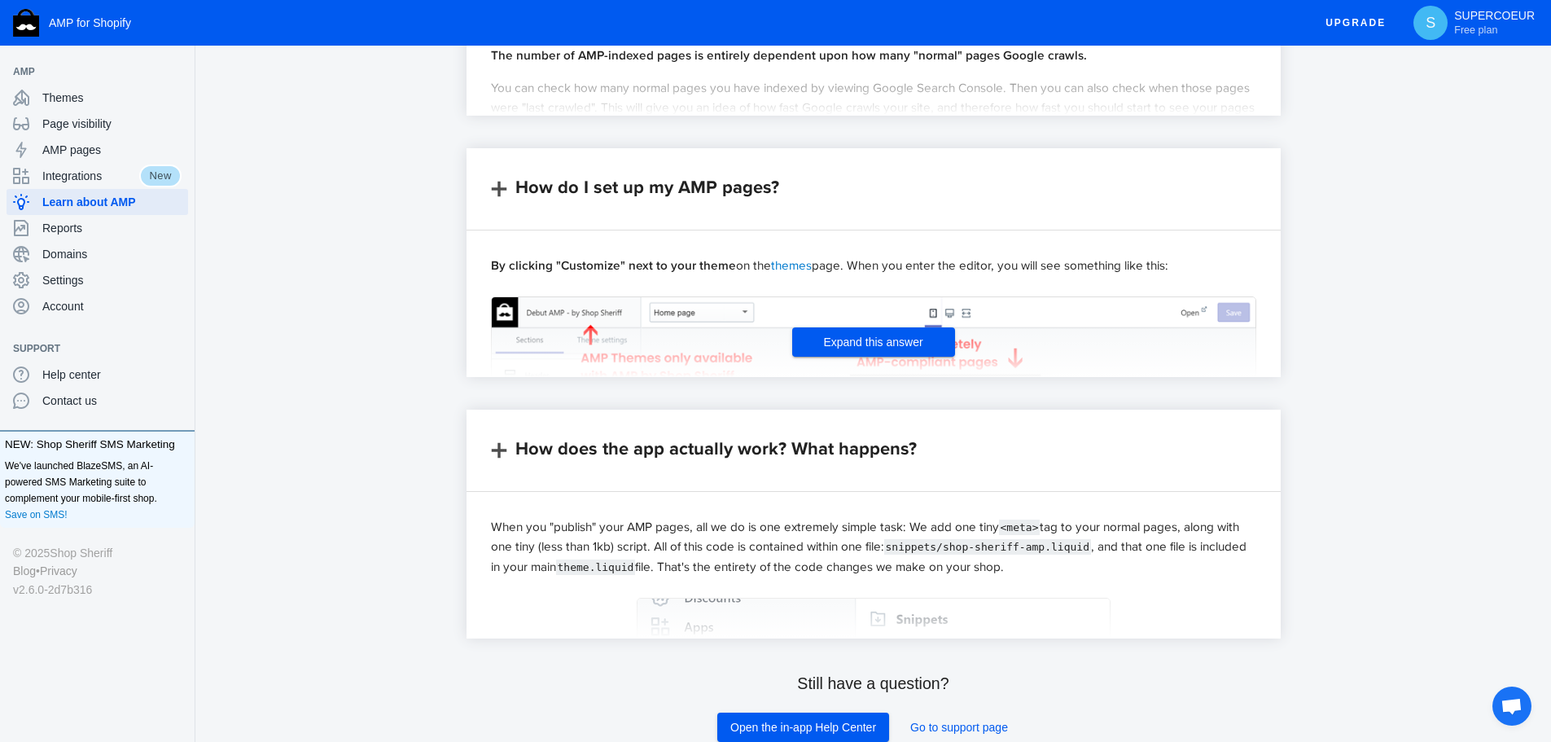
click at [818, 353] on button "Expand this answer" at bounding box center [873, 341] width 163 height 29
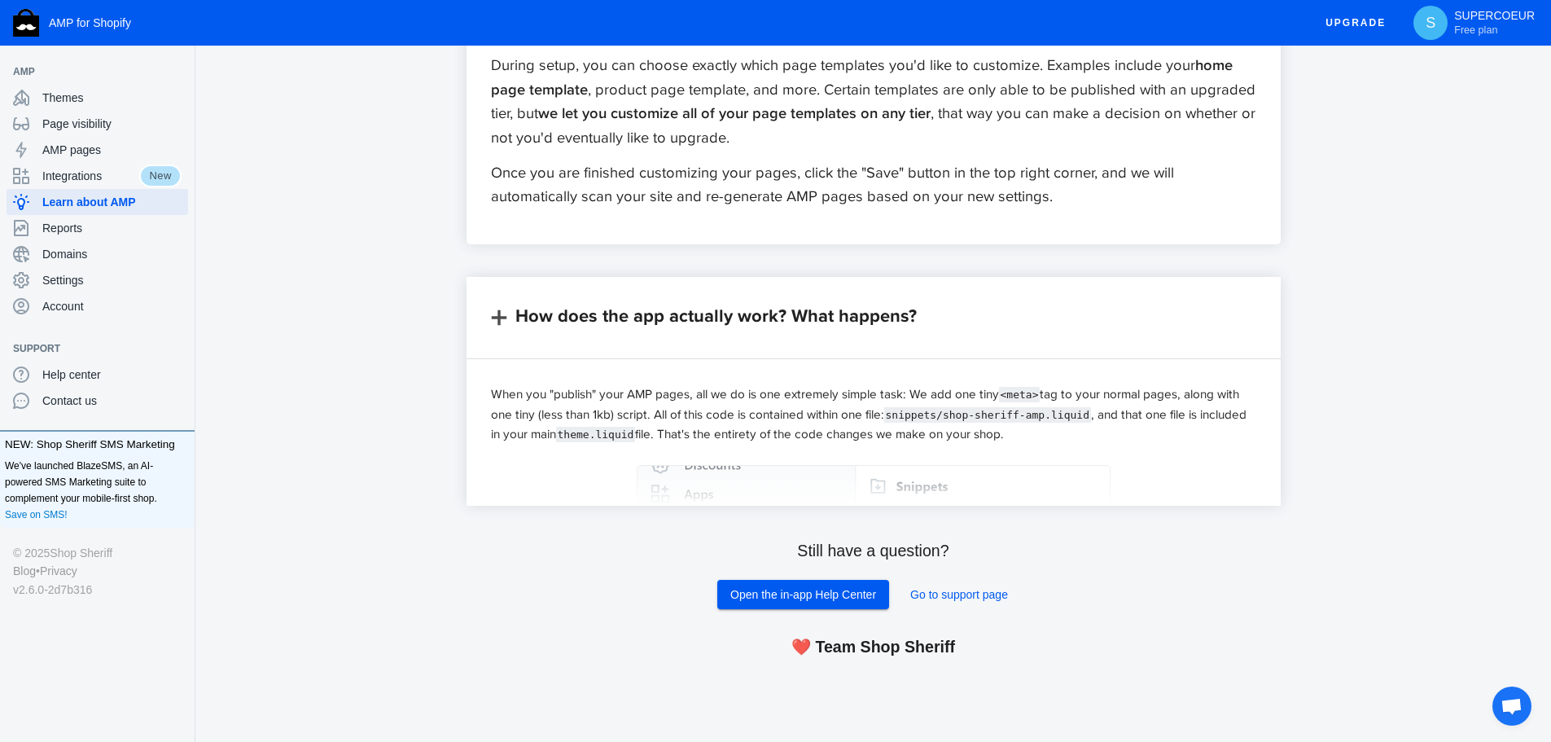
scroll to position [5000, 0]
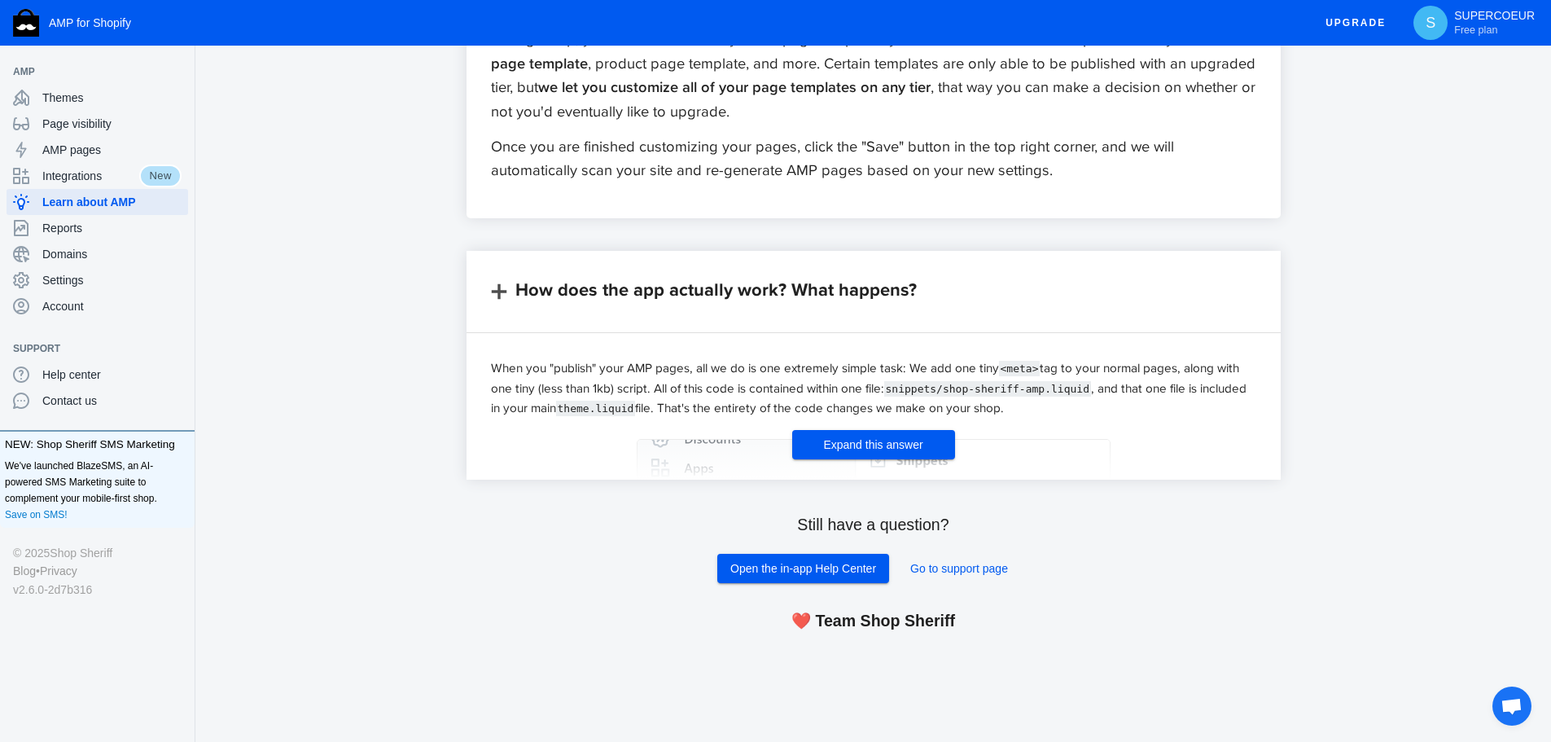
click at [844, 441] on span "Expand this answer" at bounding box center [872, 444] width 99 height 13
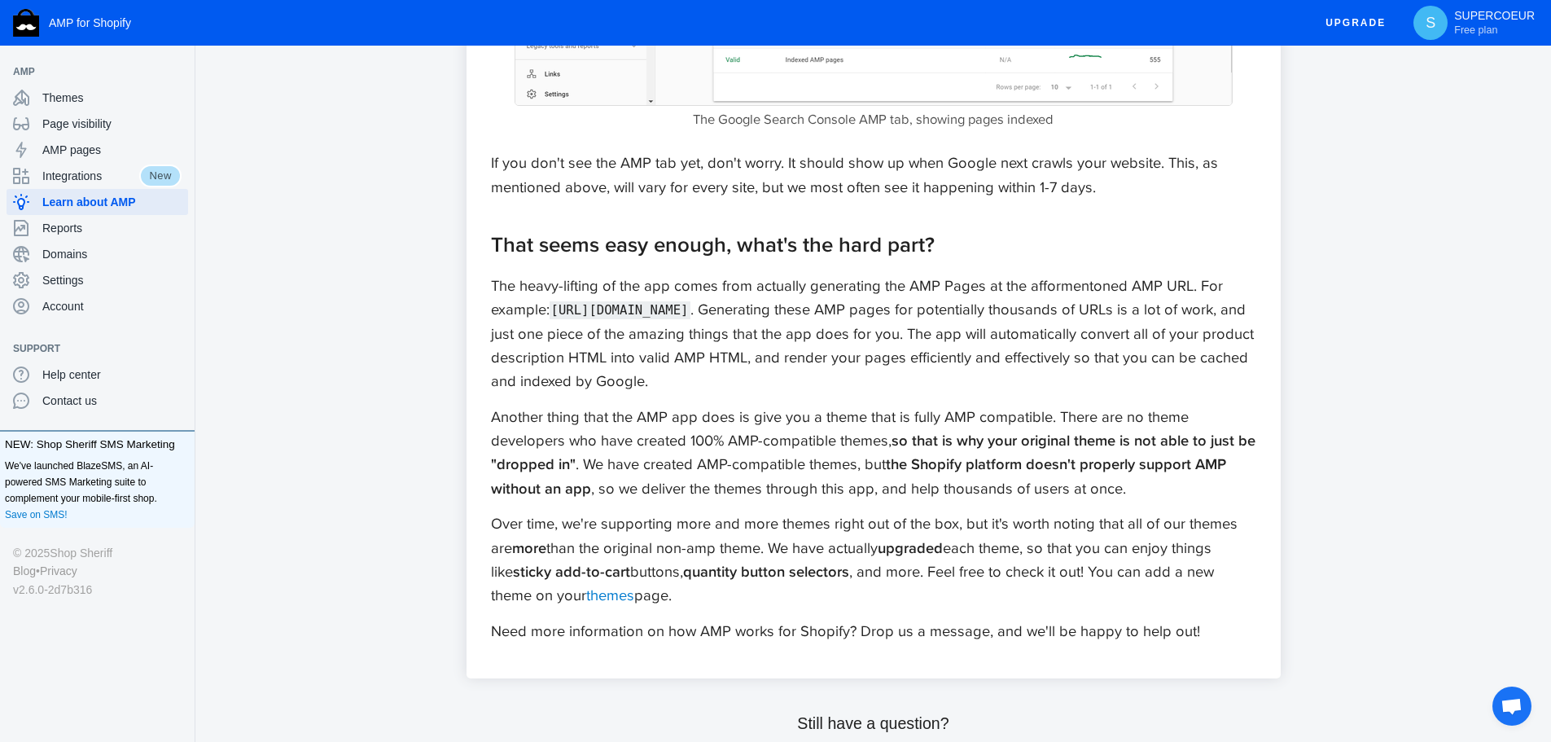
scroll to position [6466, 0]
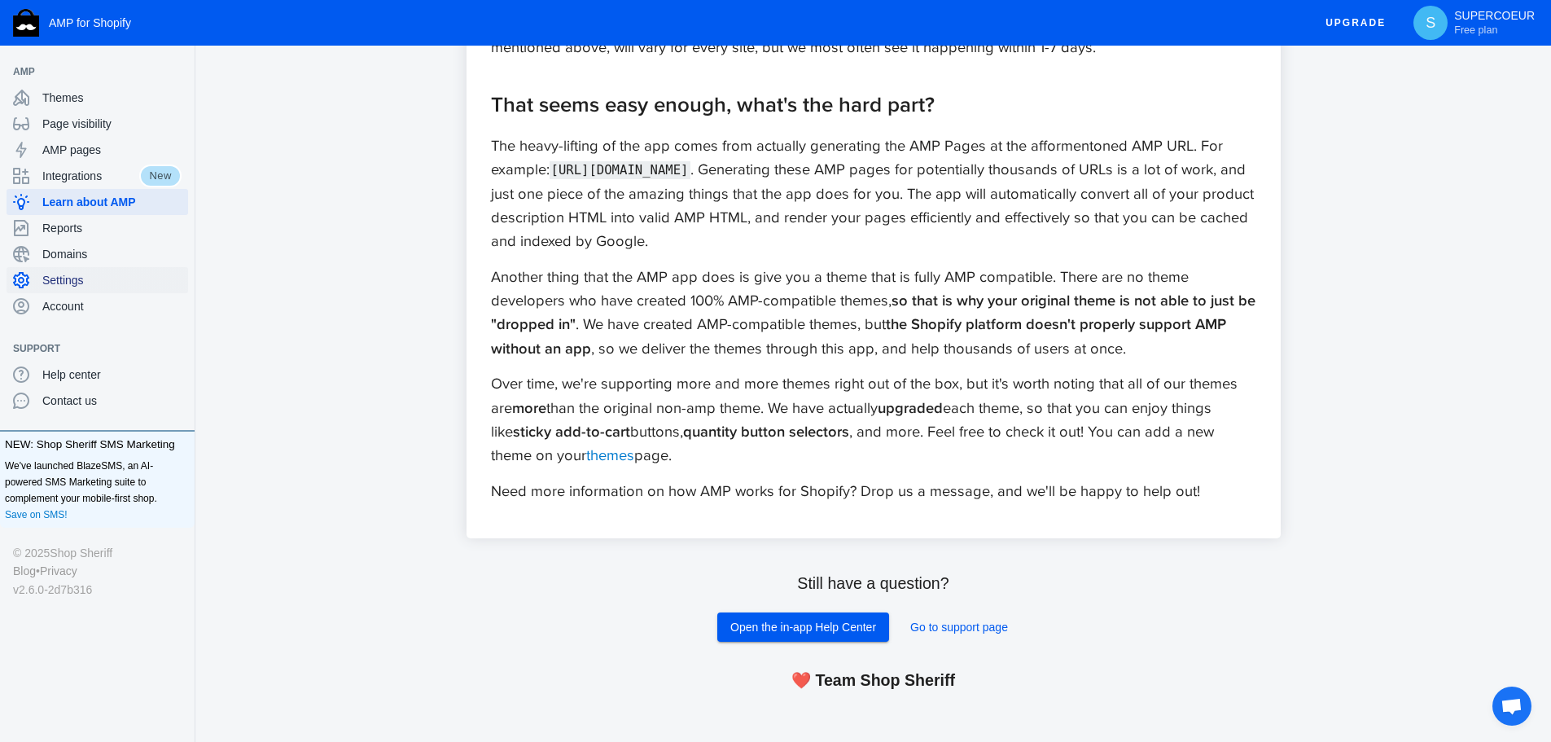
click at [73, 272] on div "Settings" at bounding box center [97, 280] width 169 height 26
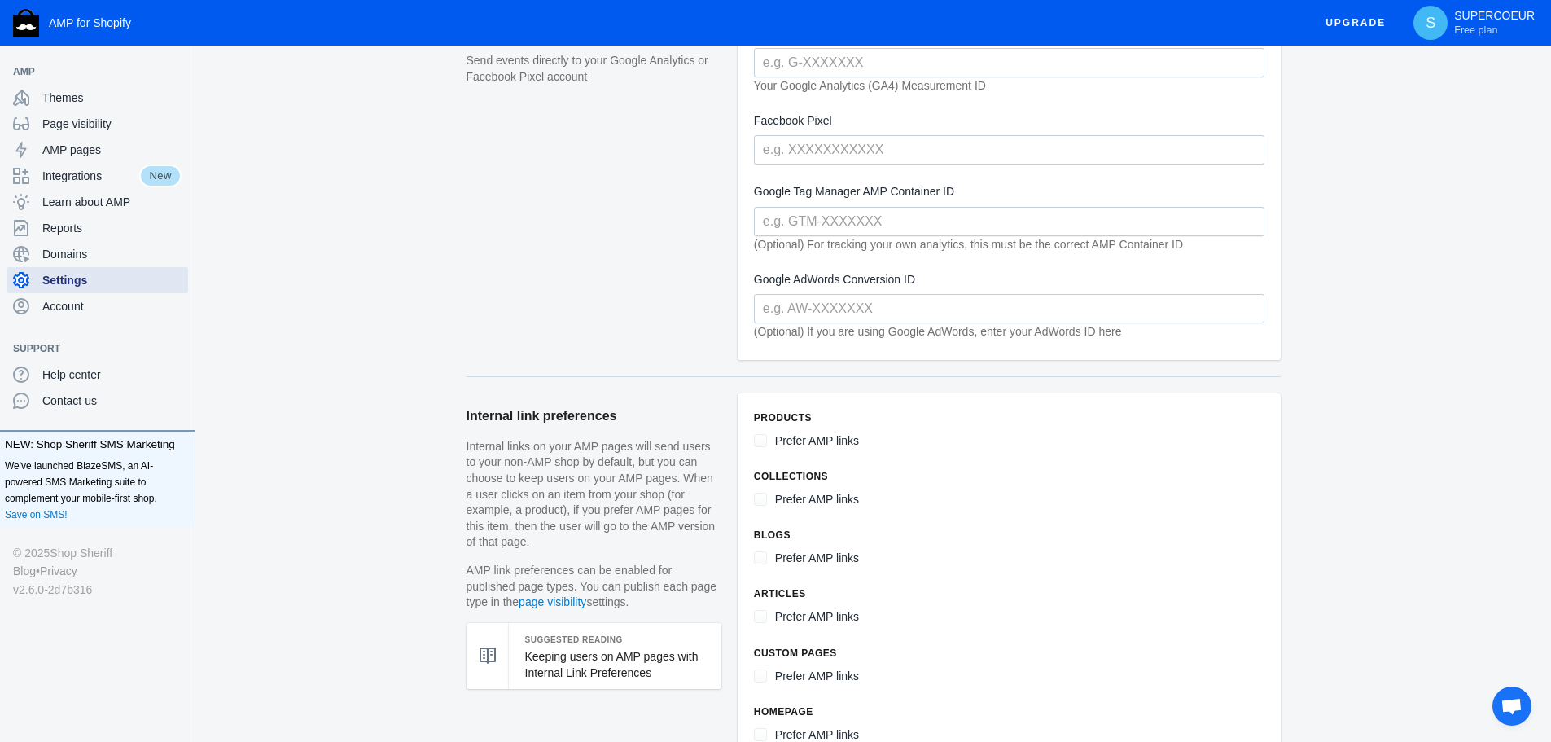
scroll to position [489, 0]
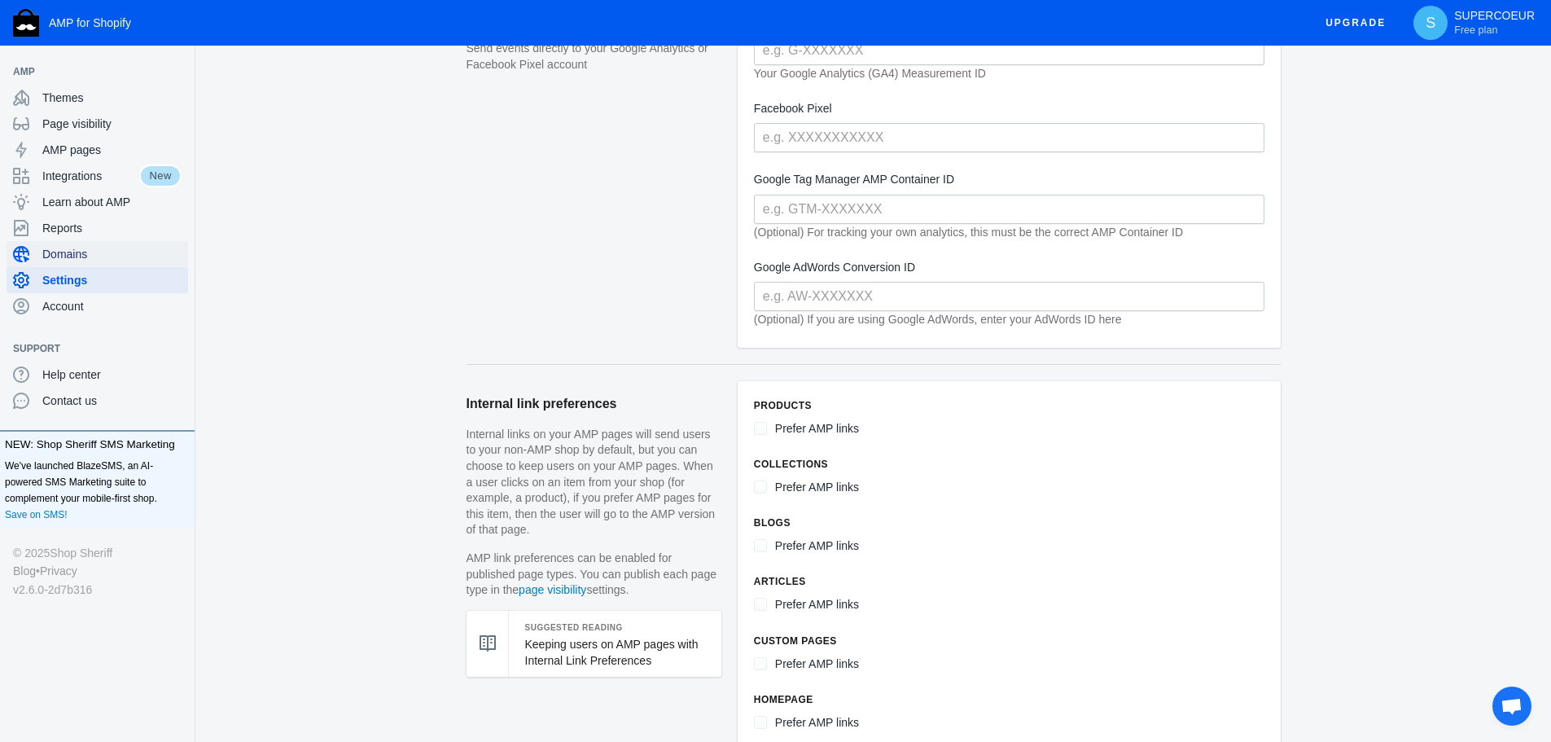
click at [81, 256] on span "Domains" at bounding box center [111, 254] width 139 height 16
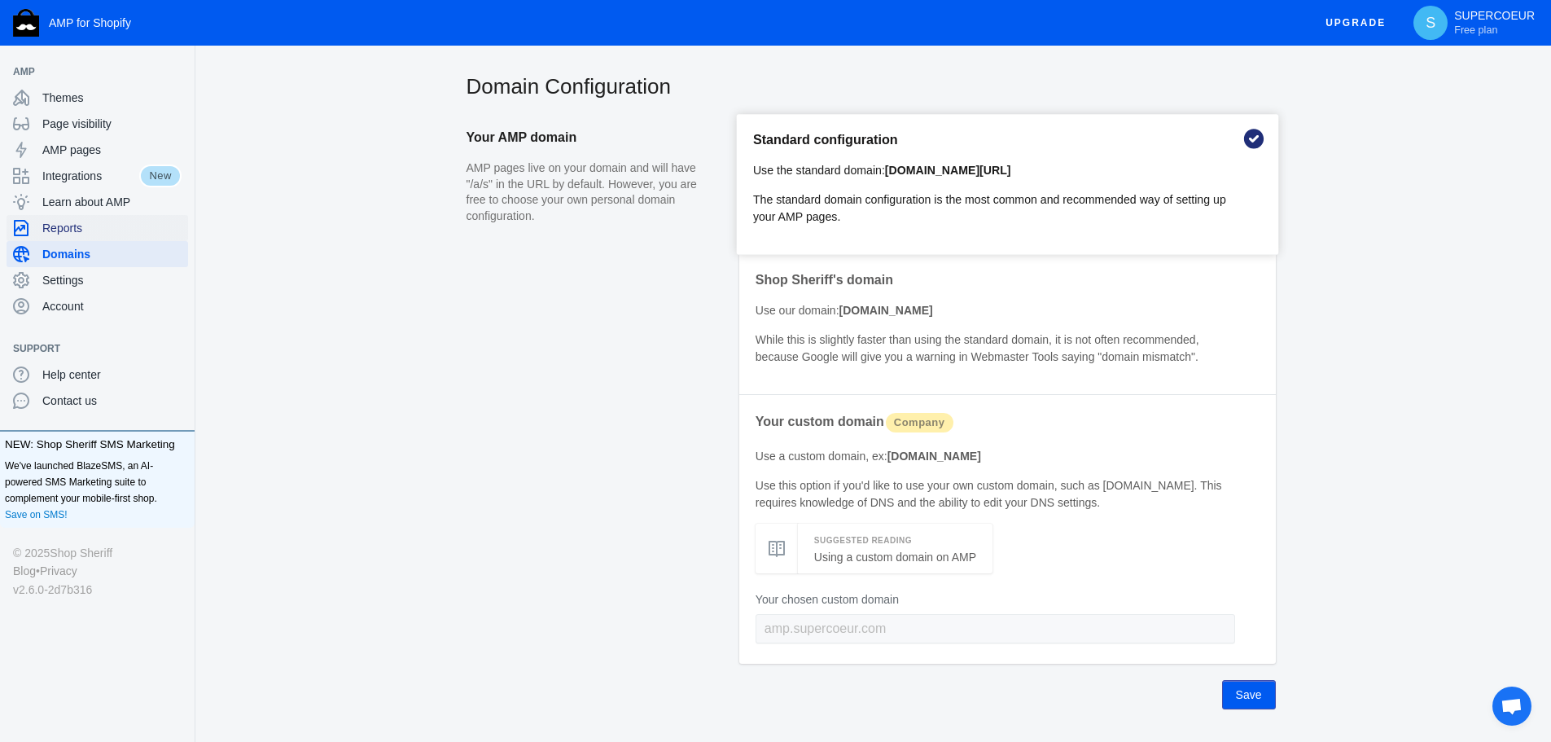
click at [81, 237] on div "Reports" at bounding box center [97, 228] width 169 height 26
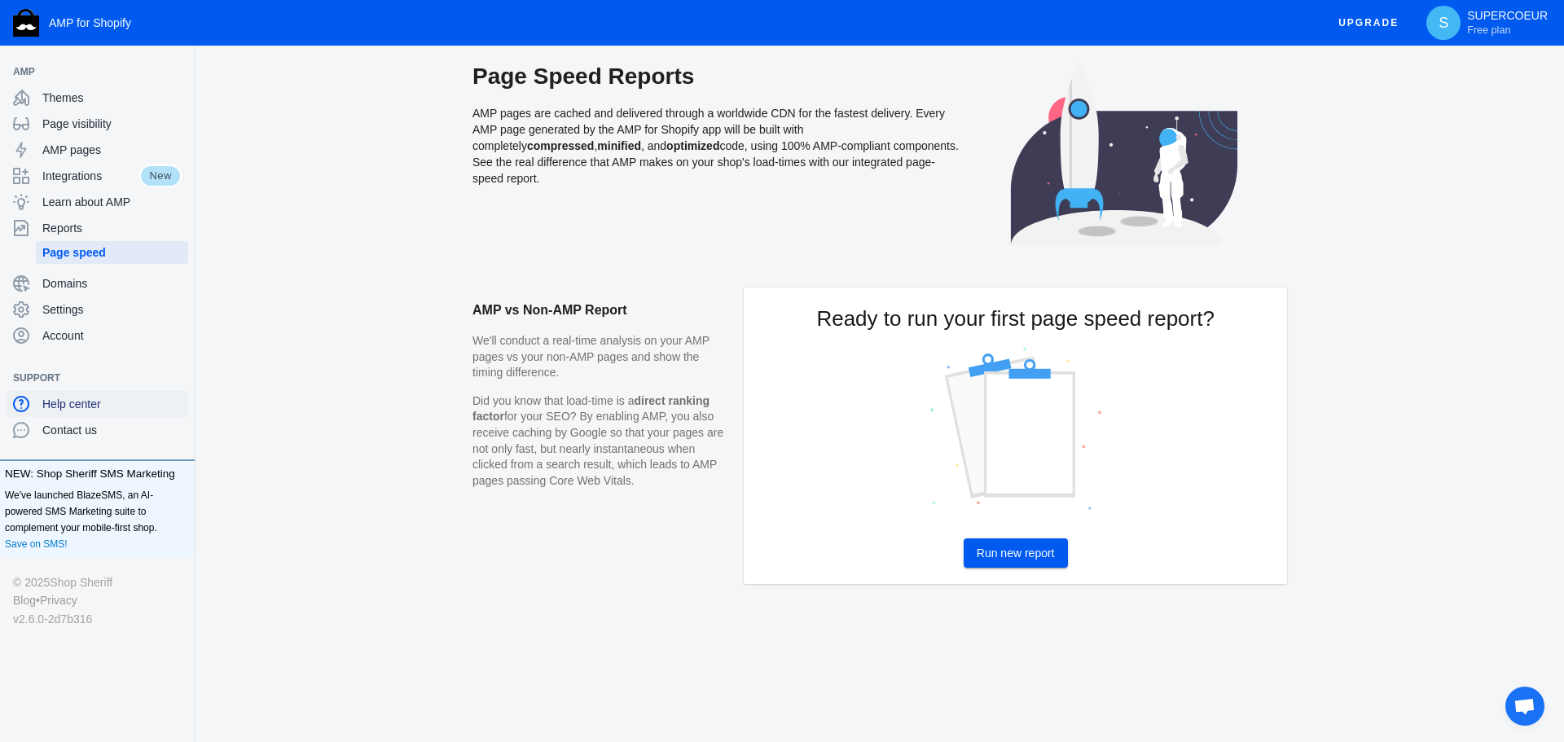
click at [39, 405] on div "Help center" at bounding box center [97, 404] width 169 height 26
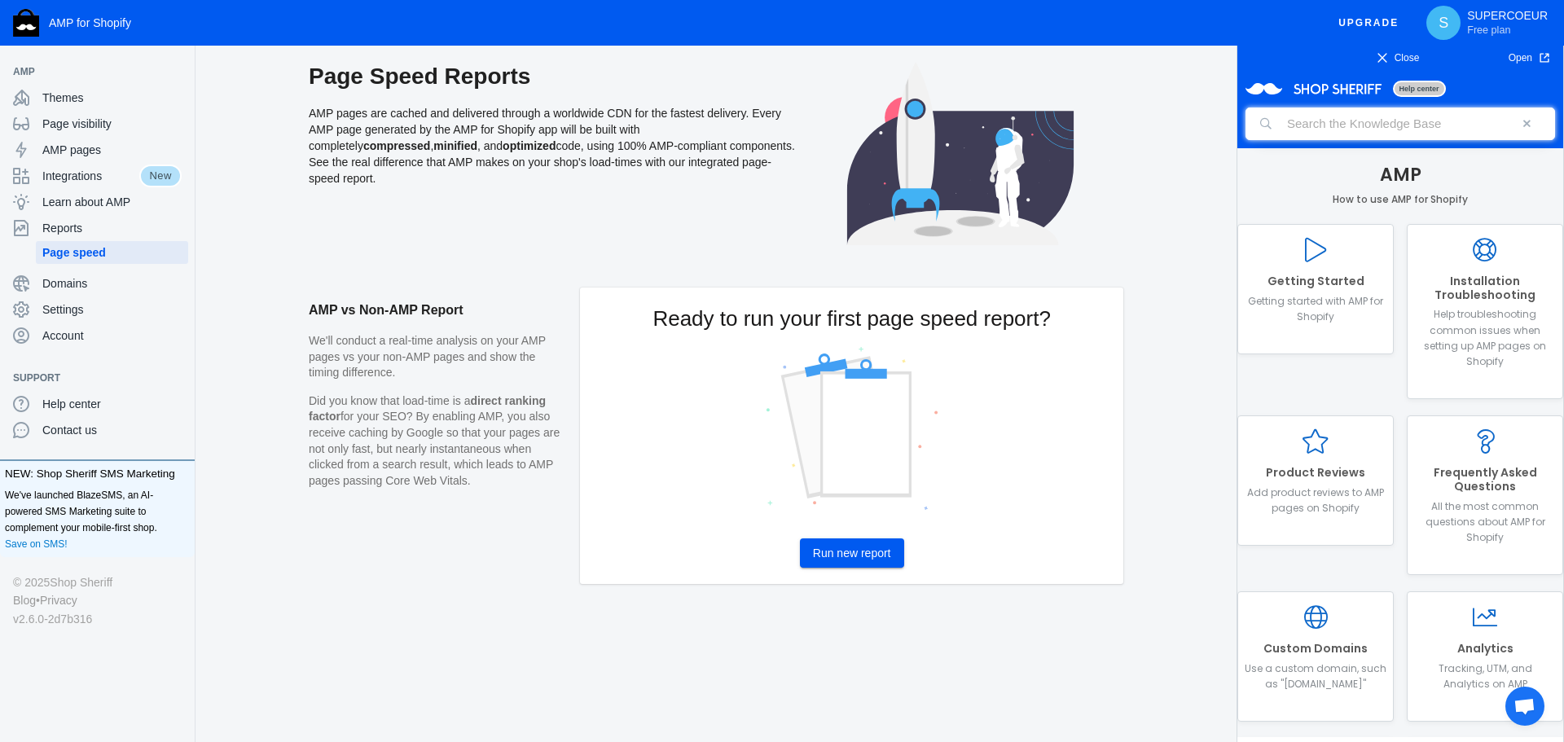
click at [1314, 117] on input "search" at bounding box center [1399, 123] width 309 height 33
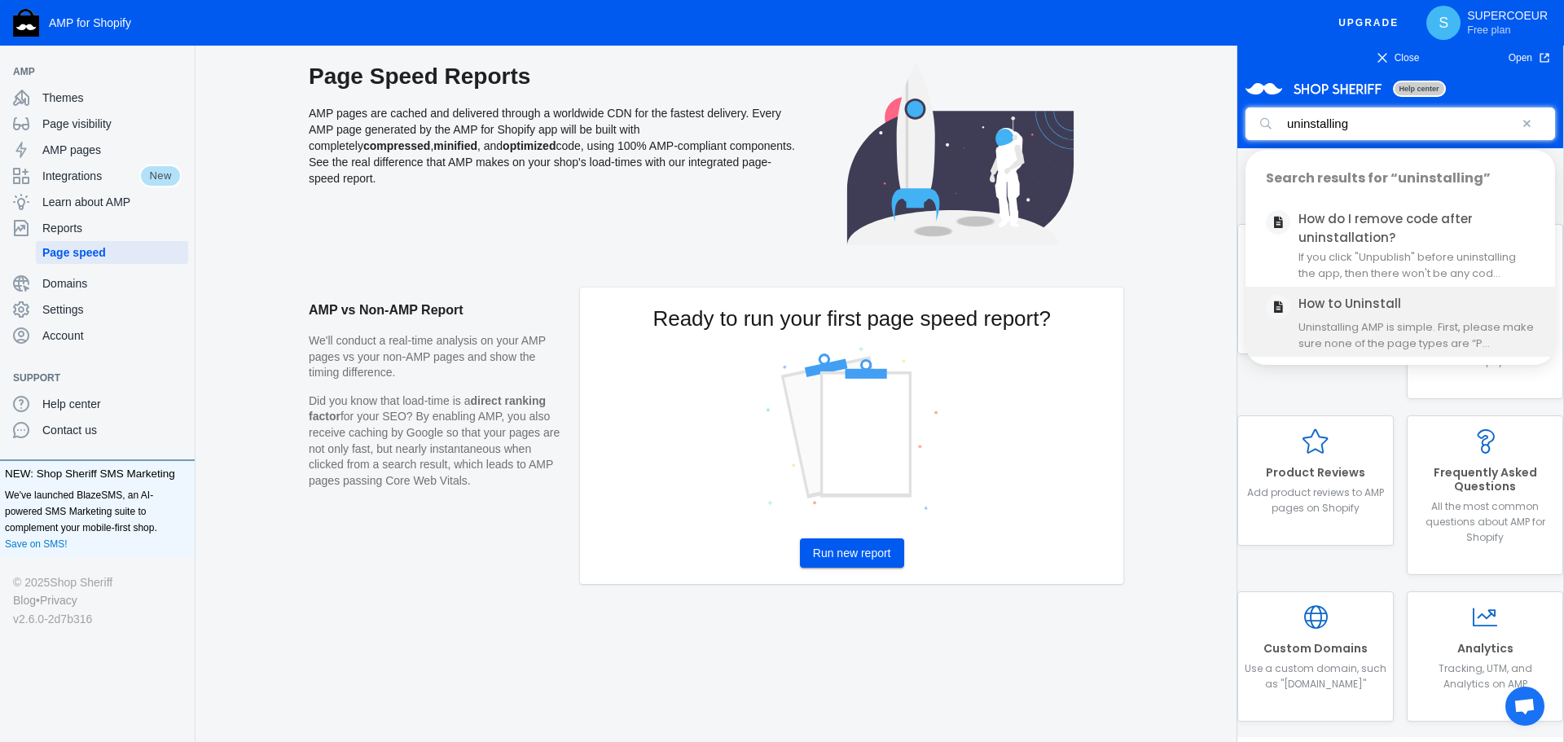
type input "uninstalling"
click at [1380, 318] on li "How to Uninstall Uninstalling AMP is simple. First, please make sure none of th…" at bounding box center [1399, 322] width 309 height 70
click at [1340, 297] on link "How to Uninstall" at bounding box center [1349, 303] width 103 height 17
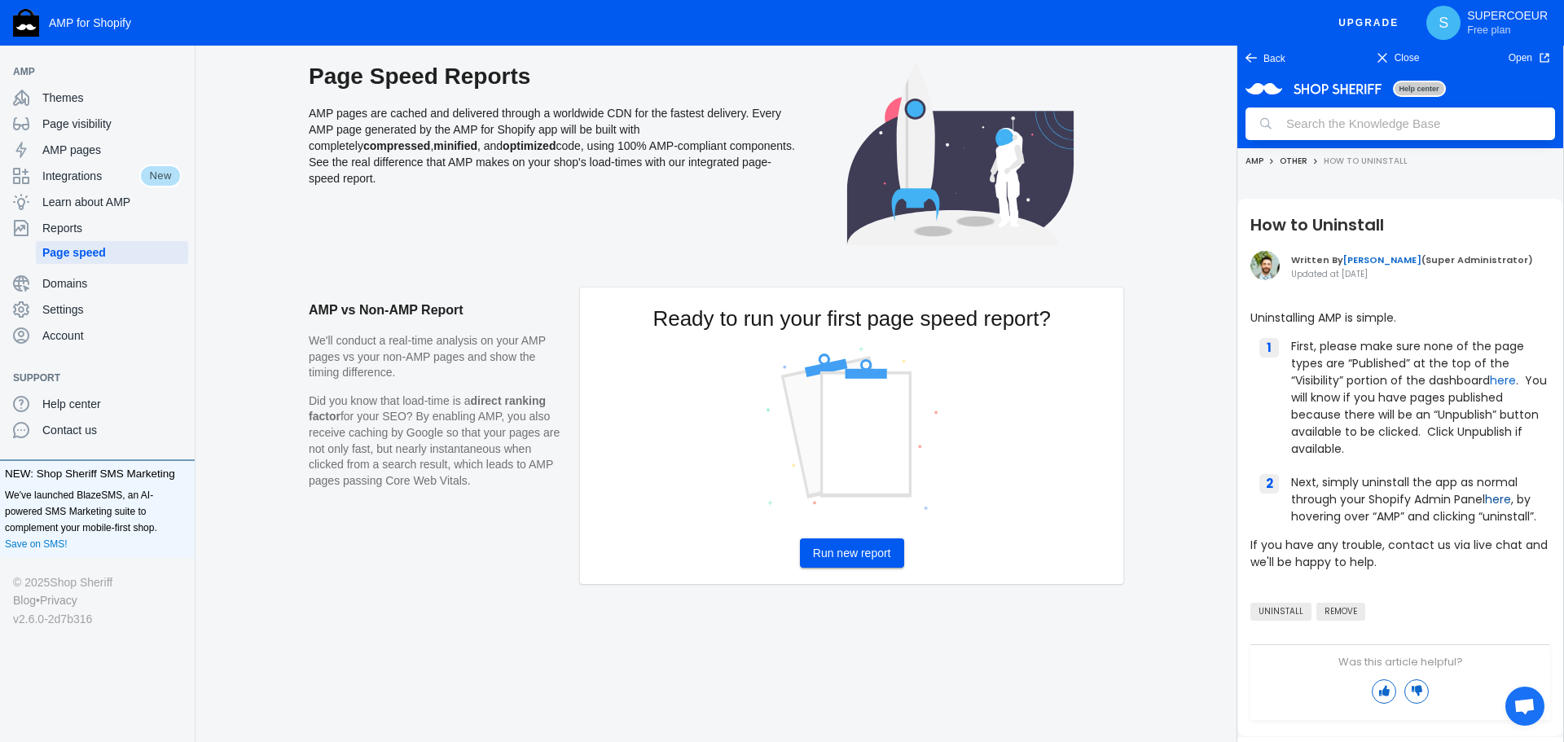
click at [1494, 498] on link "here" at bounding box center [1498, 499] width 26 height 16
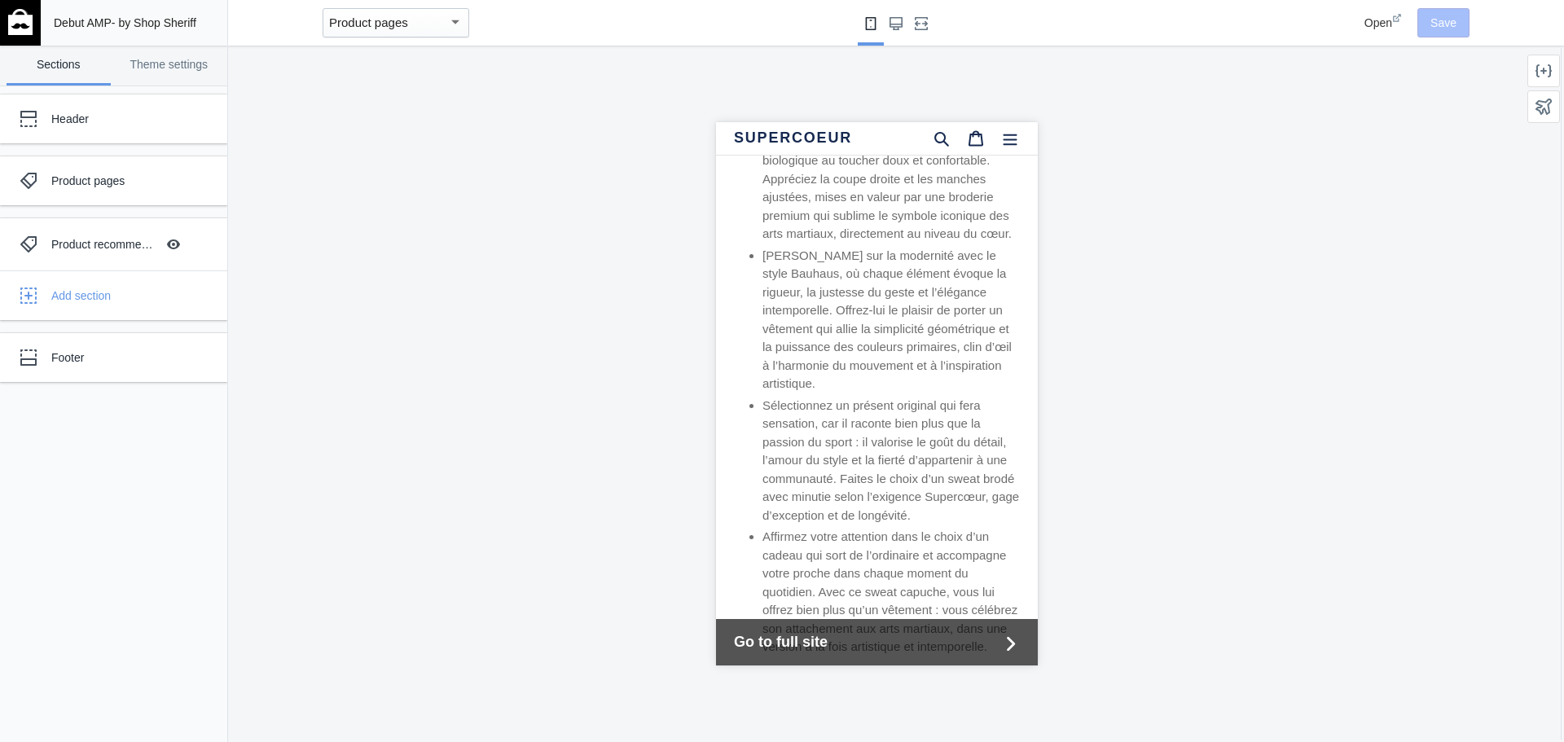
scroll to position [1222, 0]
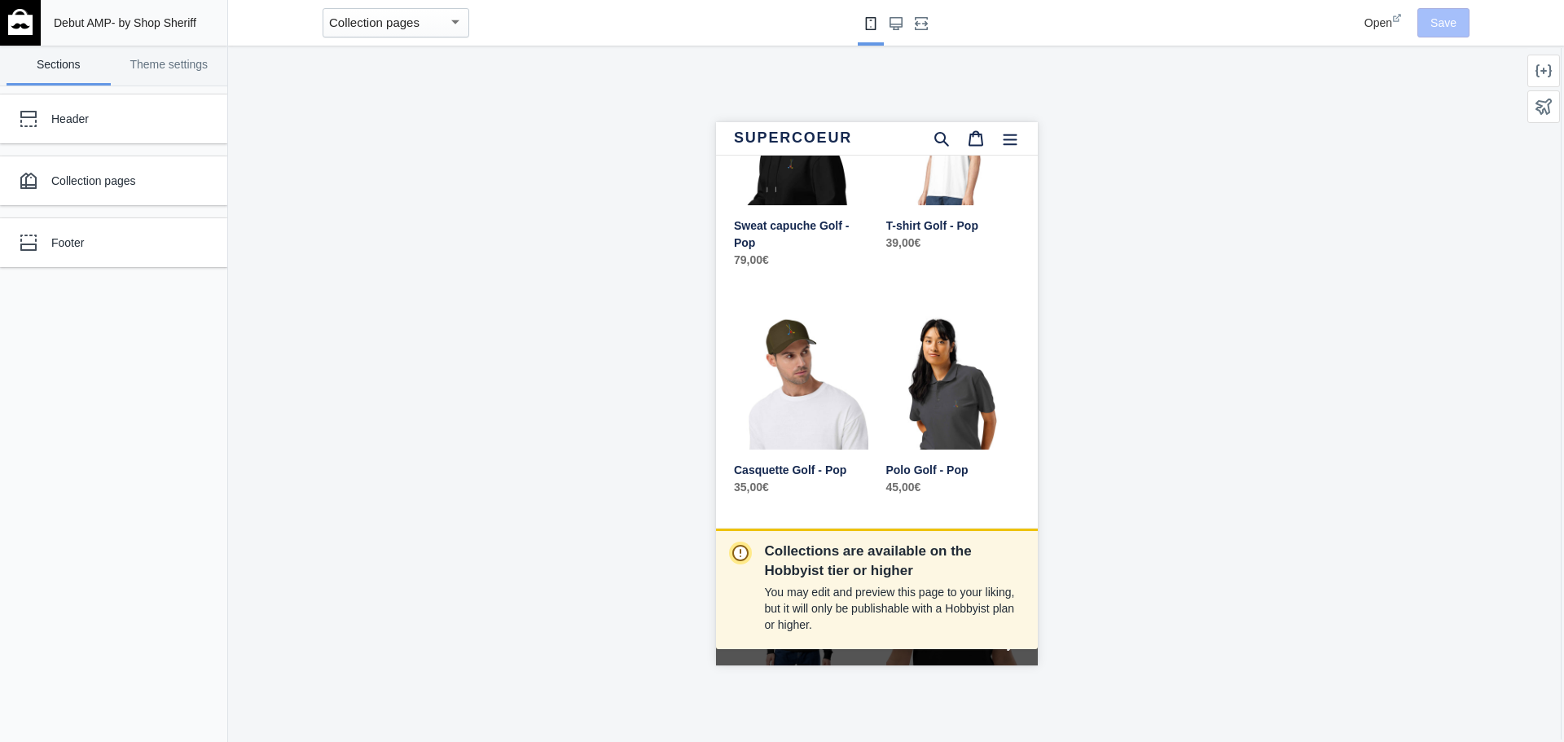
scroll to position [2199, 0]
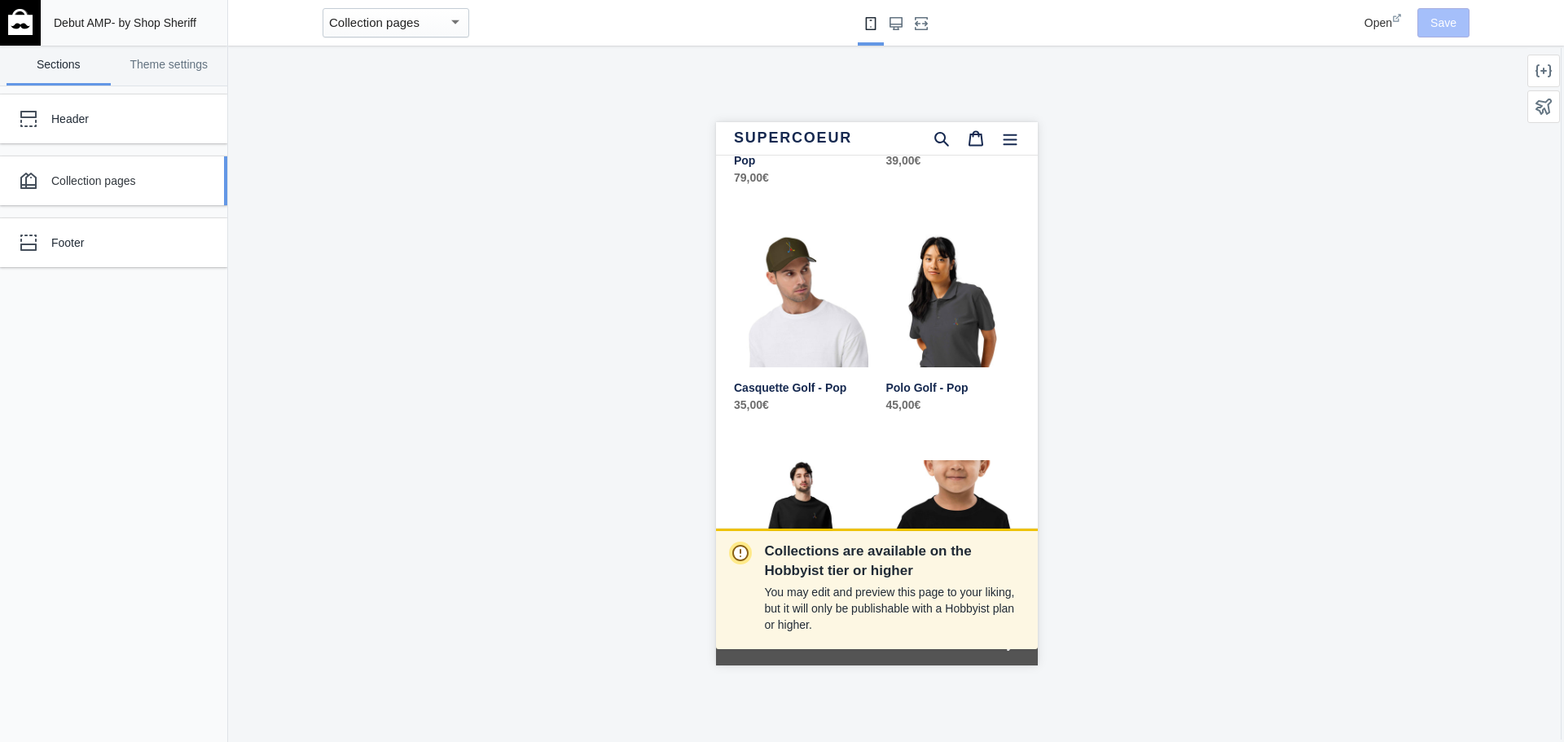
click at [99, 192] on div "Collection pages" at bounding box center [101, 180] width 179 height 33
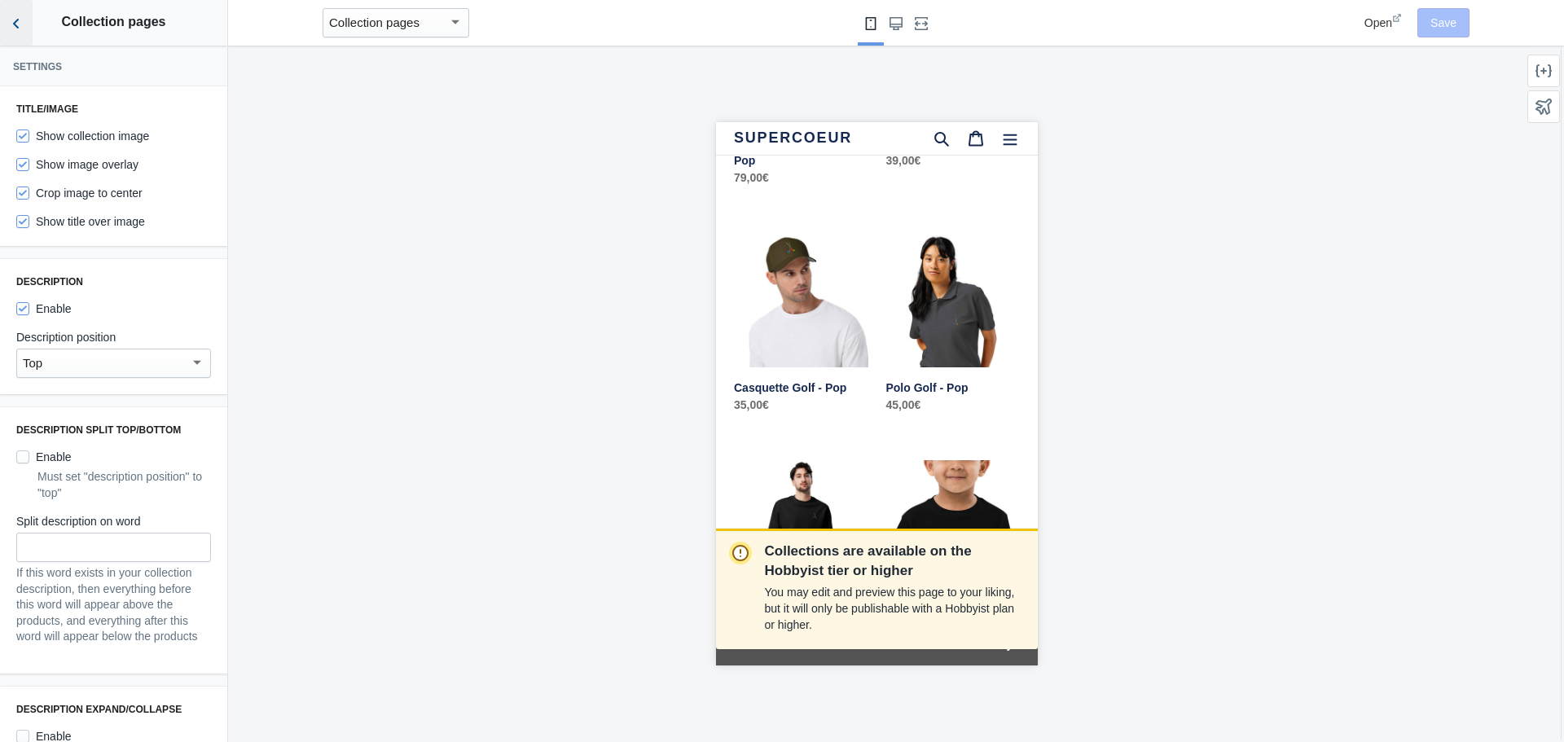
click at [22, 19] on icon "Back to sections" at bounding box center [16, 23] width 16 height 16
